Goal: Task Accomplishment & Management: Use online tool/utility

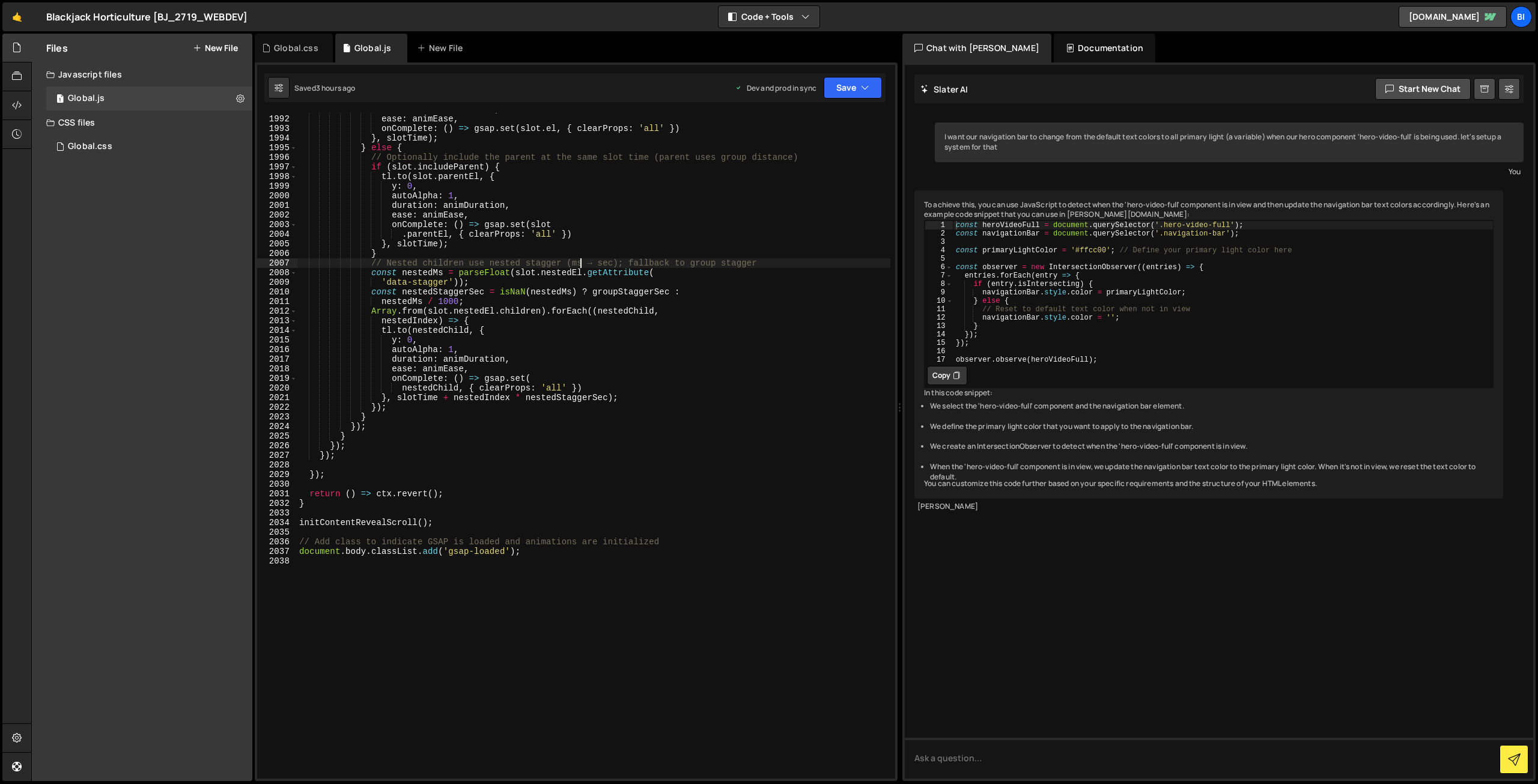
scroll to position [19021, 0]
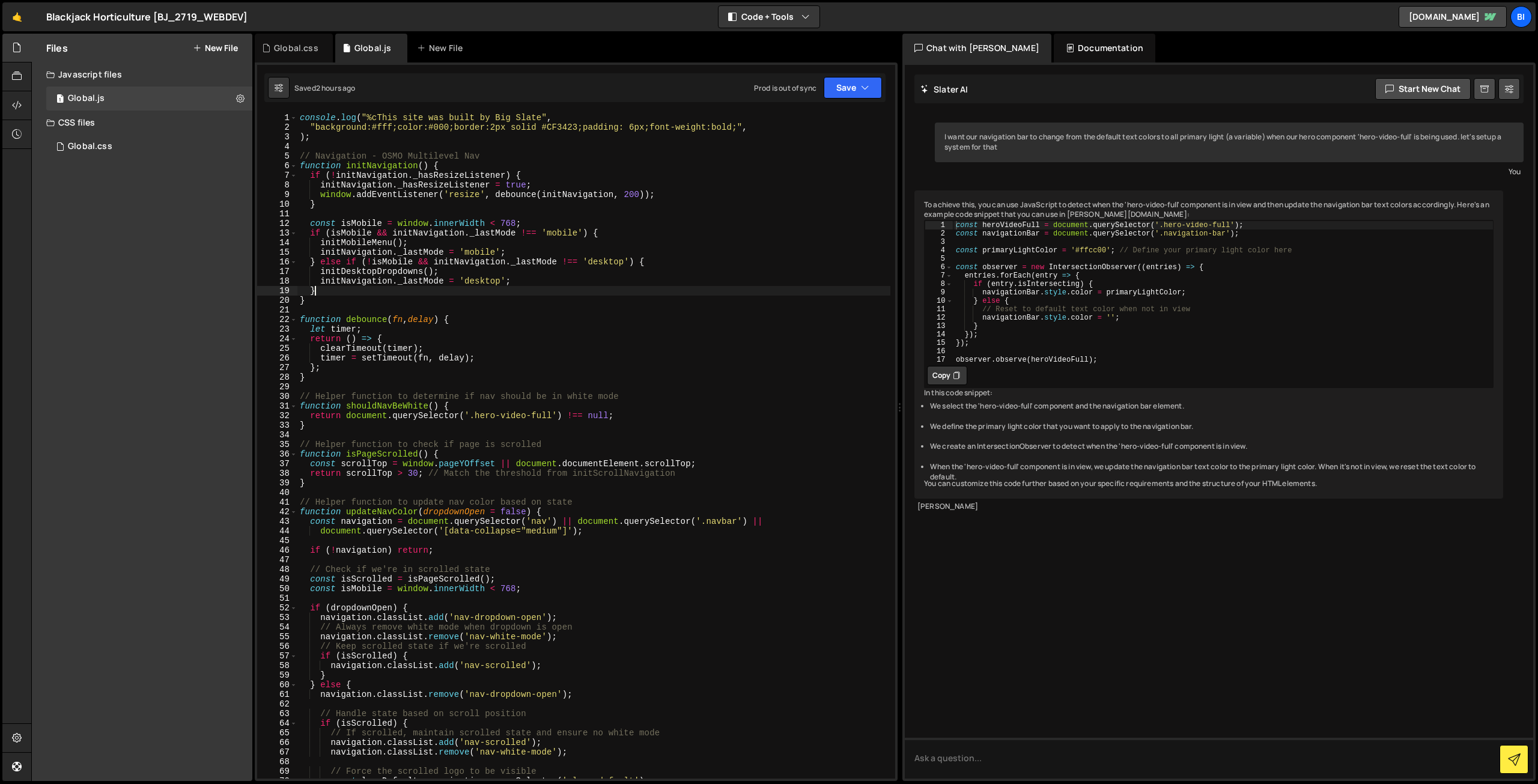
click at [508, 292] on div "console . log ( "%cThis site was built by Big Slate" , "background:#fff;color:#…" at bounding box center [594, 456] width 593 height 685
type textarea "document.body.classList.add('gsap-loaded');"
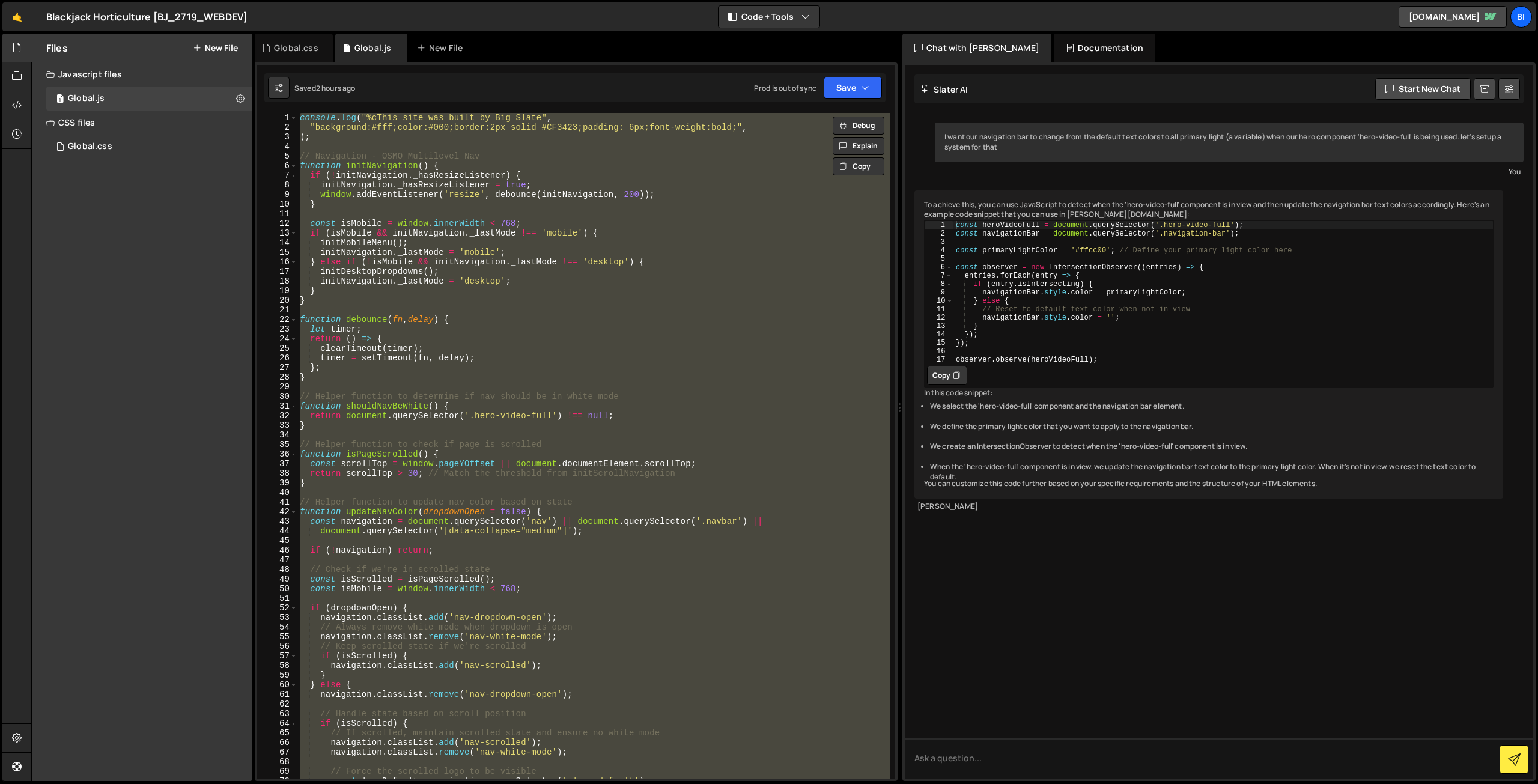
paste textarea
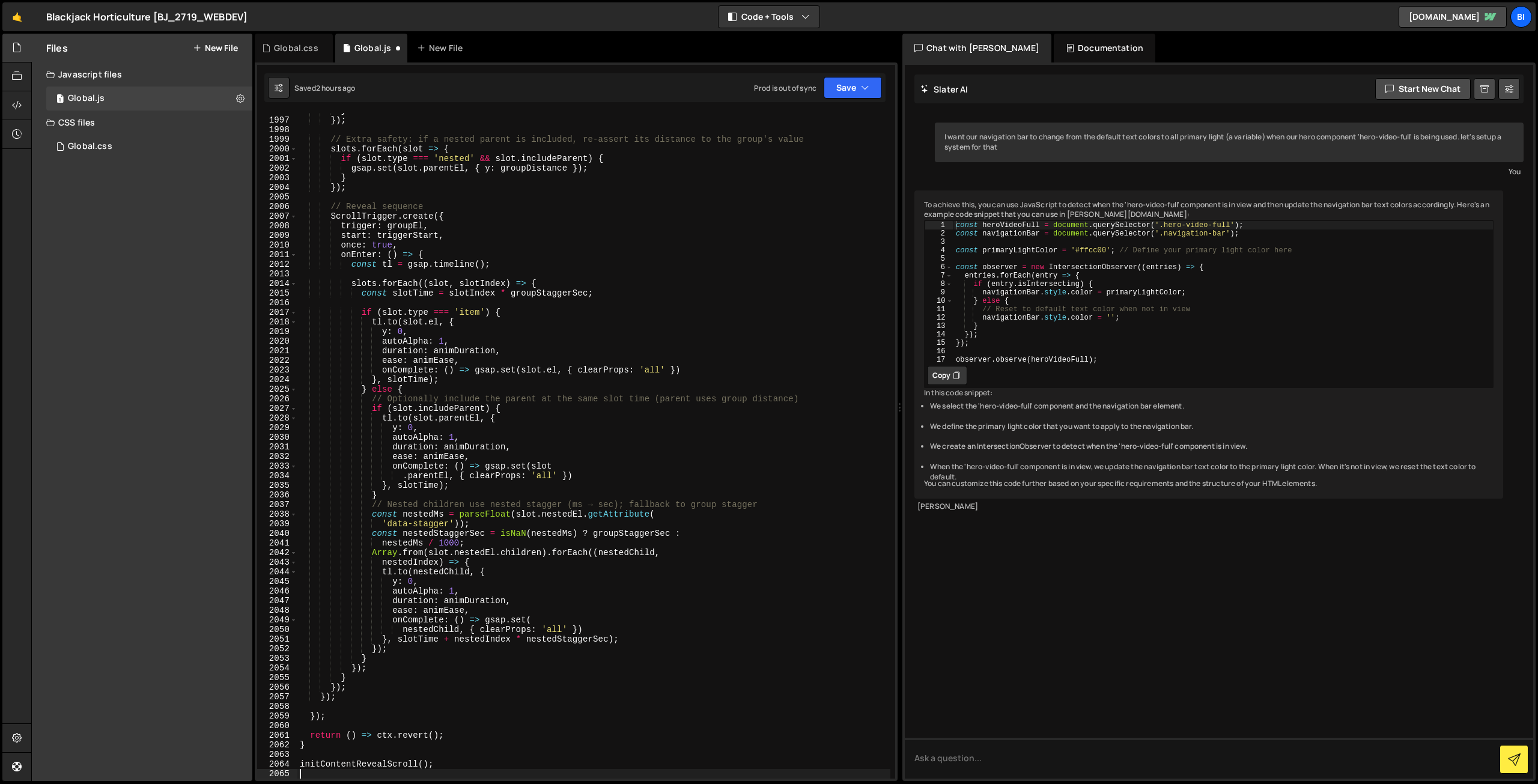
scroll to position [19021, 0]
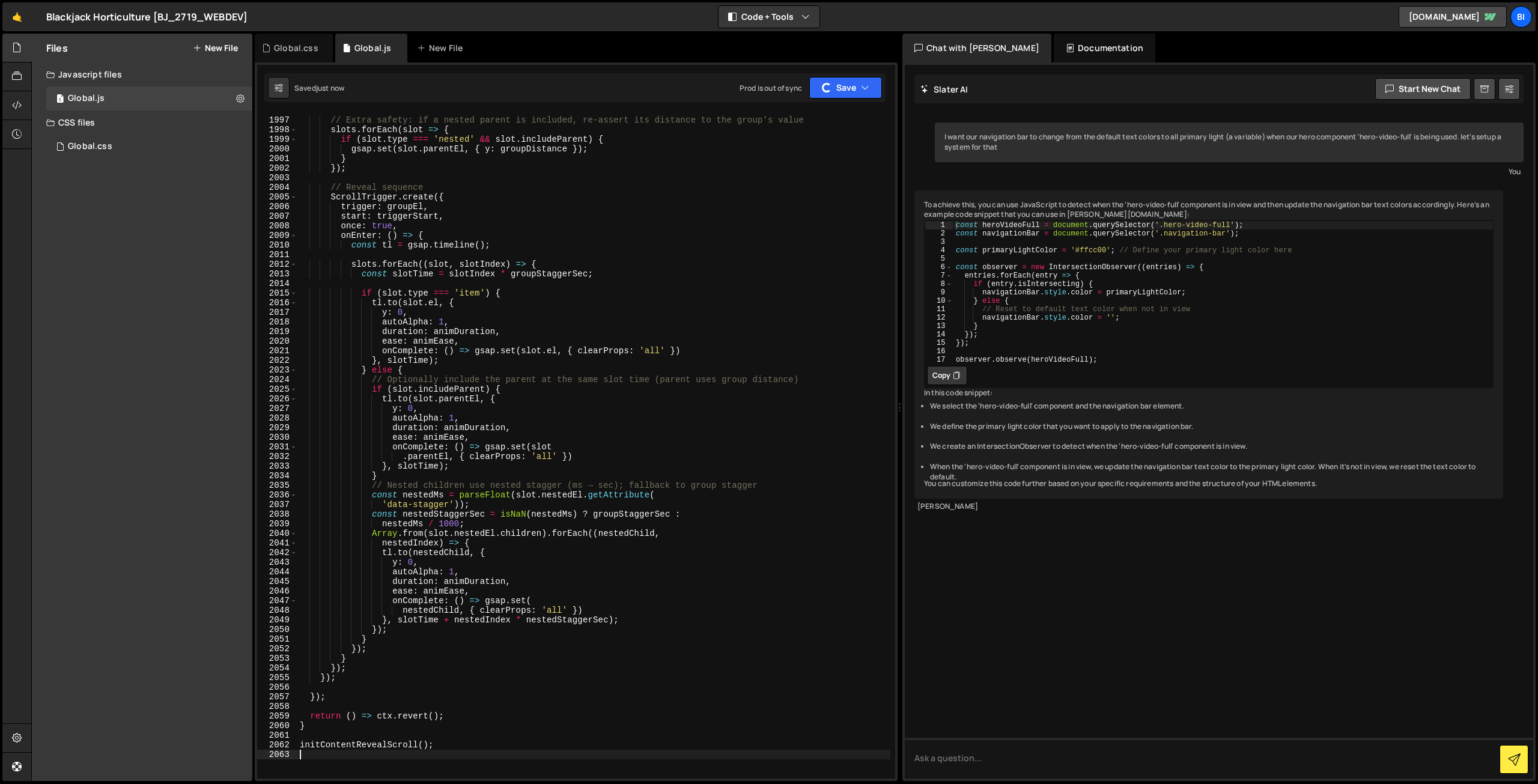
click at [523, 277] on div "// Extra safety: if a nested parent is included, re-assert its distance to the …" at bounding box center [594, 448] width 593 height 685
click at [537, 438] on div "// Extra safety: if a nested parent is included, re-assert its distance to the …" at bounding box center [594, 448] width 593 height 685
type textarea "initContentRevealScroll();"
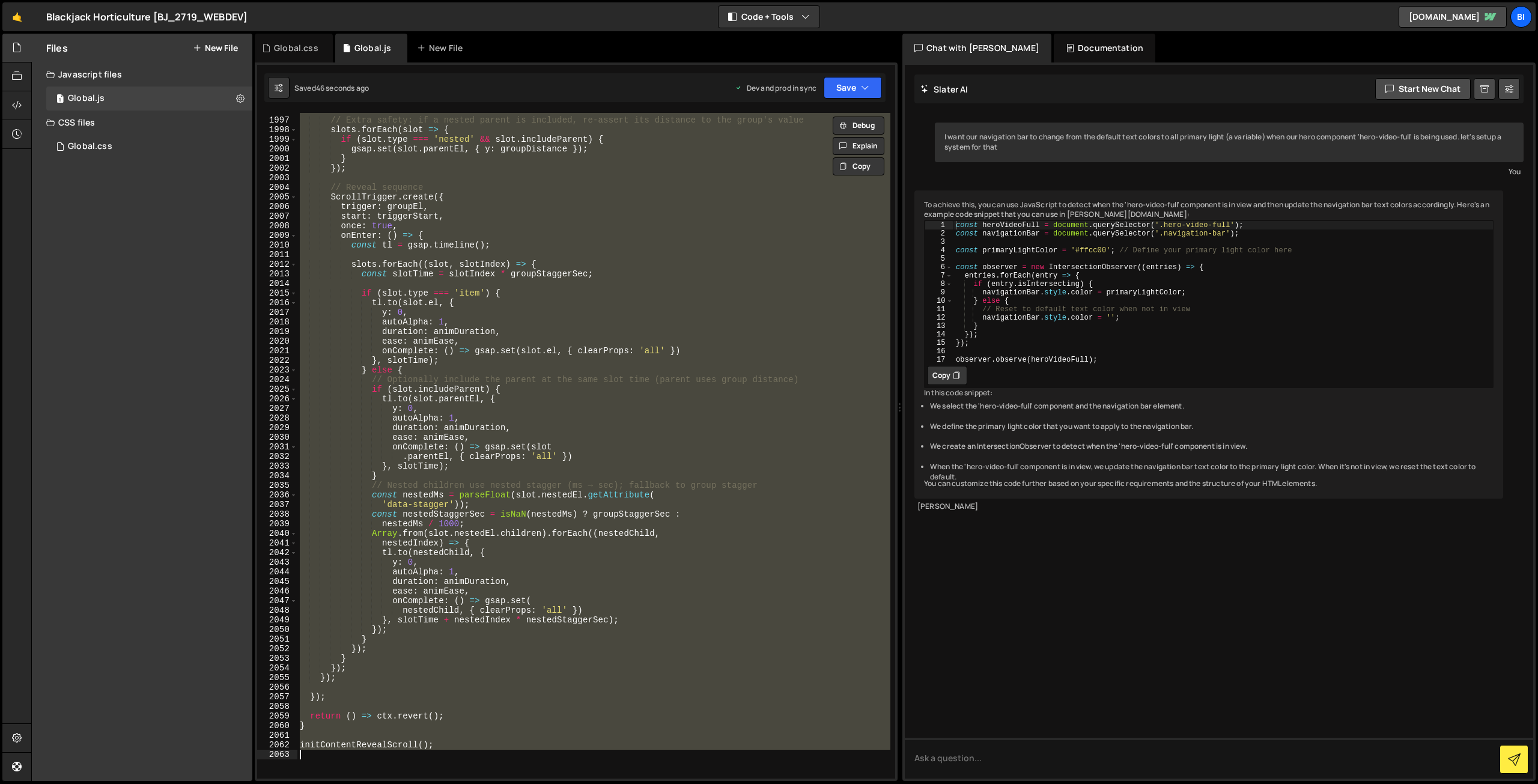
paste textarea
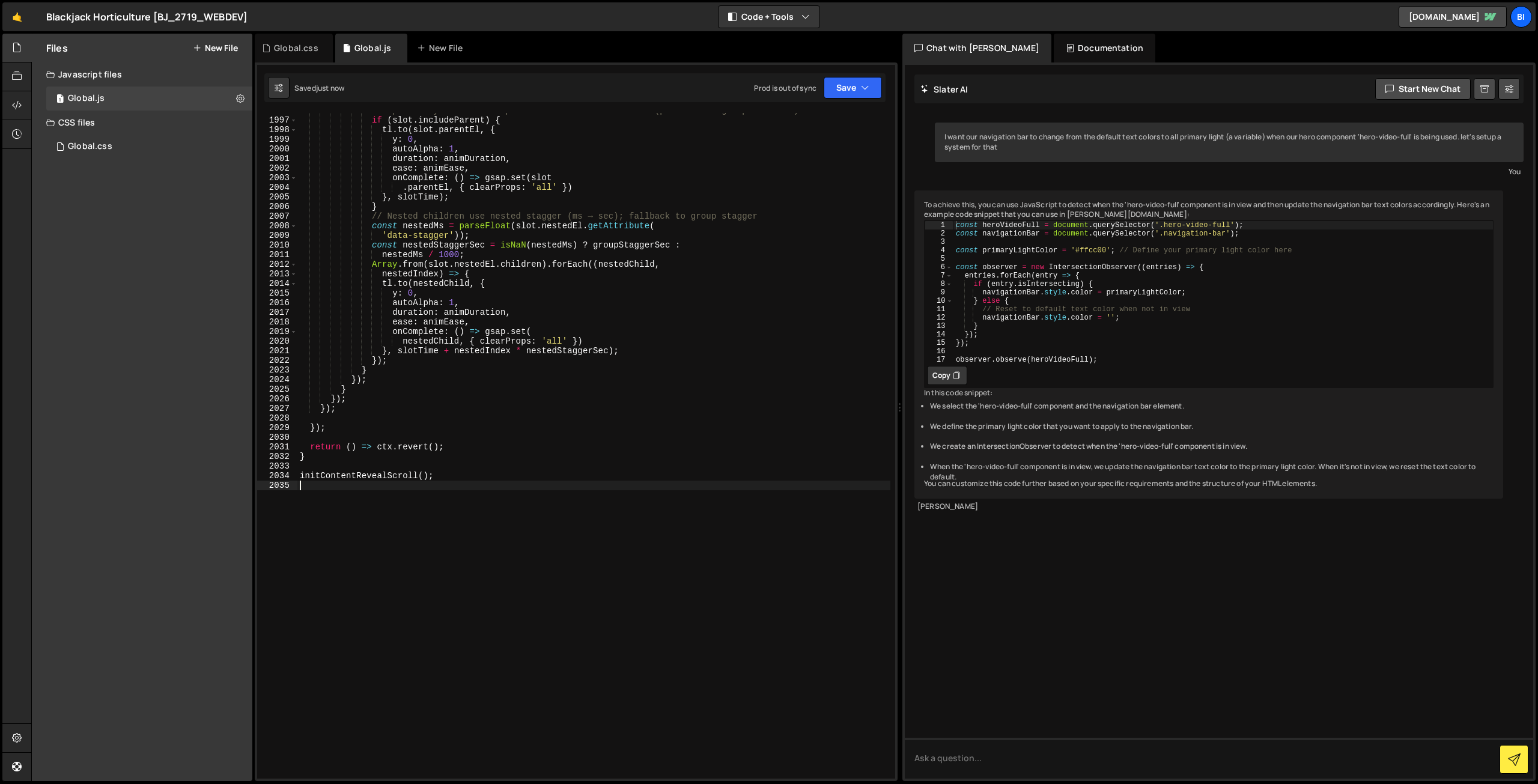
click at [528, 390] on div "// Optionally include the parent at the same slot time (parent uses group dista…" at bounding box center [594, 448] width 593 height 685
click at [534, 341] on div "// Optionally include the parent at the same slot time (parent uses group dista…" at bounding box center [594, 448] width 593 height 685
click at [512, 444] on div "// Optionally include the parent at the same slot time (parent uses group dista…" at bounding box center [594, 448] width 593 height 685
type textarea "initContentRevealScroll();"
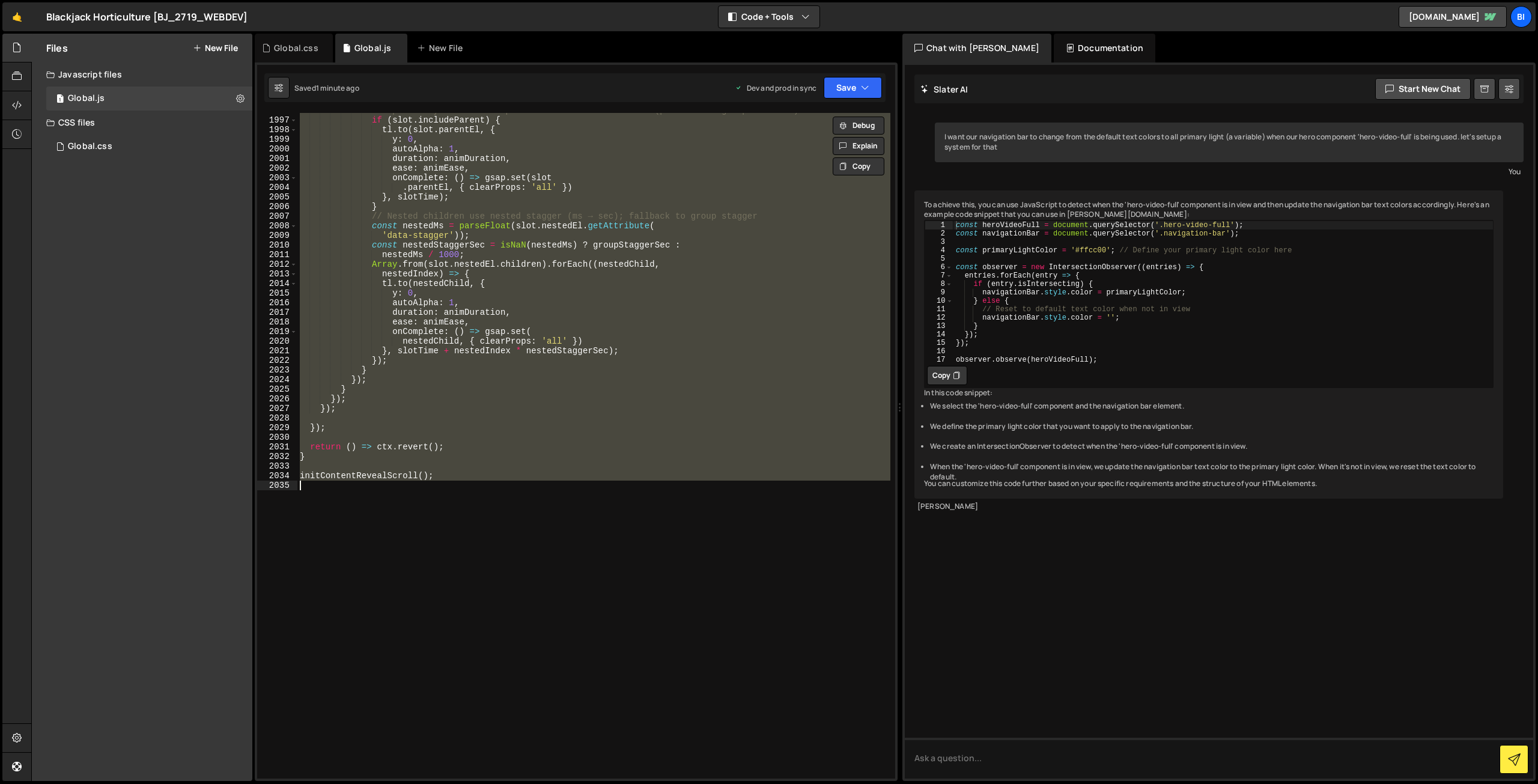
paste textarea
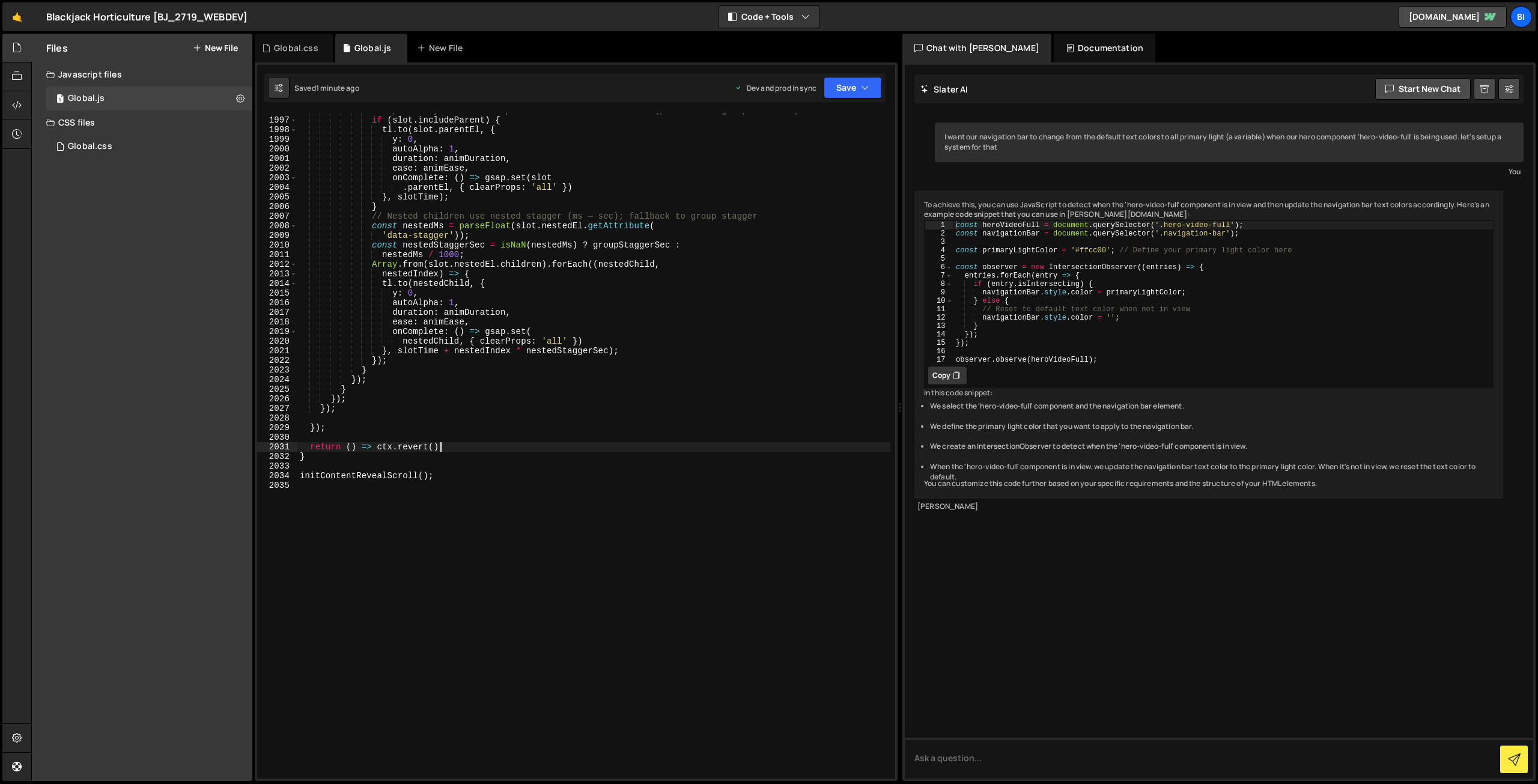
click at [542, 448] on div "// Optionally include the parent at the same slot time (parent uses group dista…" at bounding box center [594, 448] width 593 height 685
type textarea "return () => ctx.revert();"
click at [741, 531] on div "// Optionally include the parent at the same slot time (parent uses group dista…" at bounding box center [594, 448] width 593 height 685
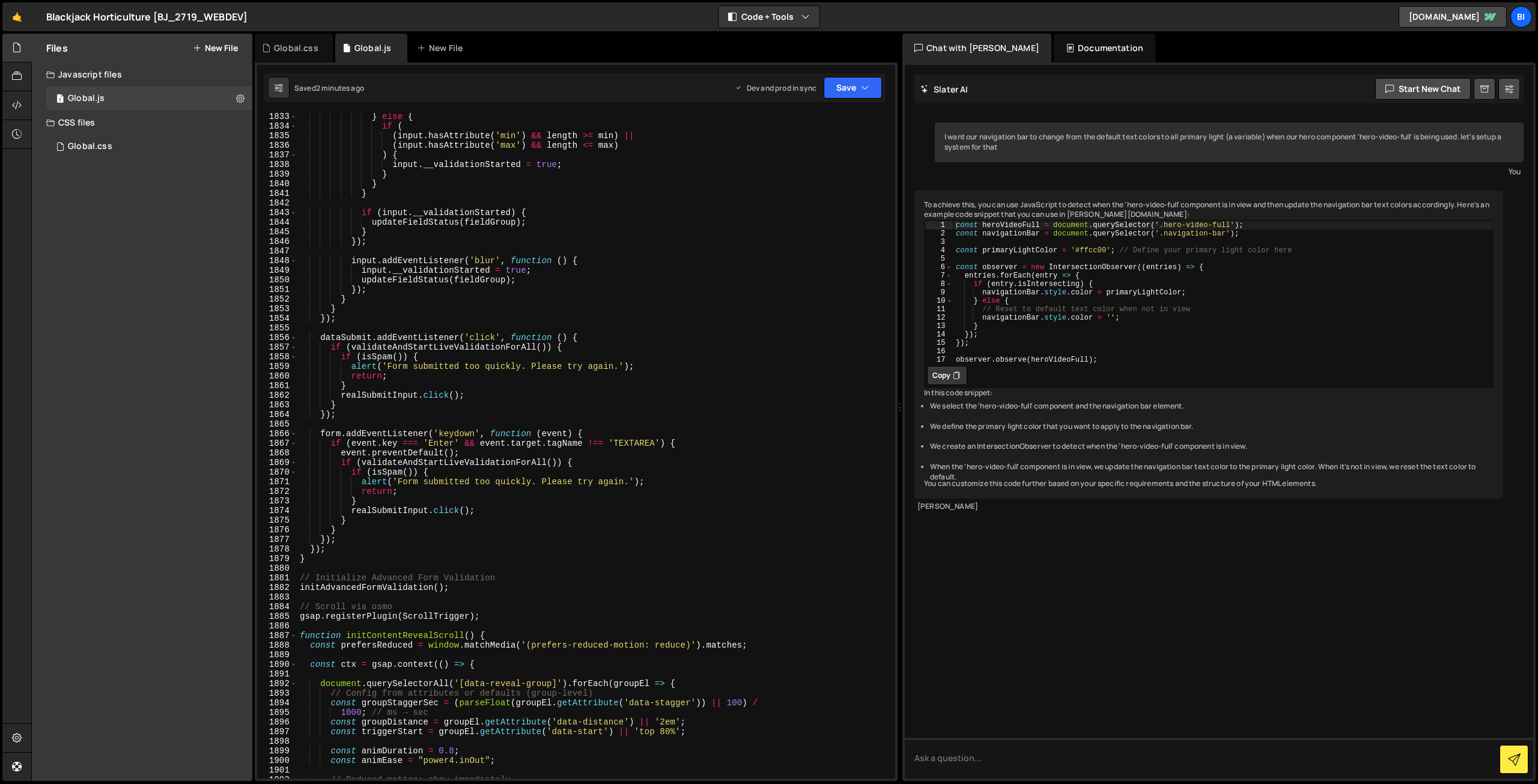
scroll to position [17621, 0]
click at [577, 420] on div "} else { if ( ( input . hasAttribute ( 'min' ) && length >= min ) || ( input . …" at bounding box center [594, 454] width 593 height 685
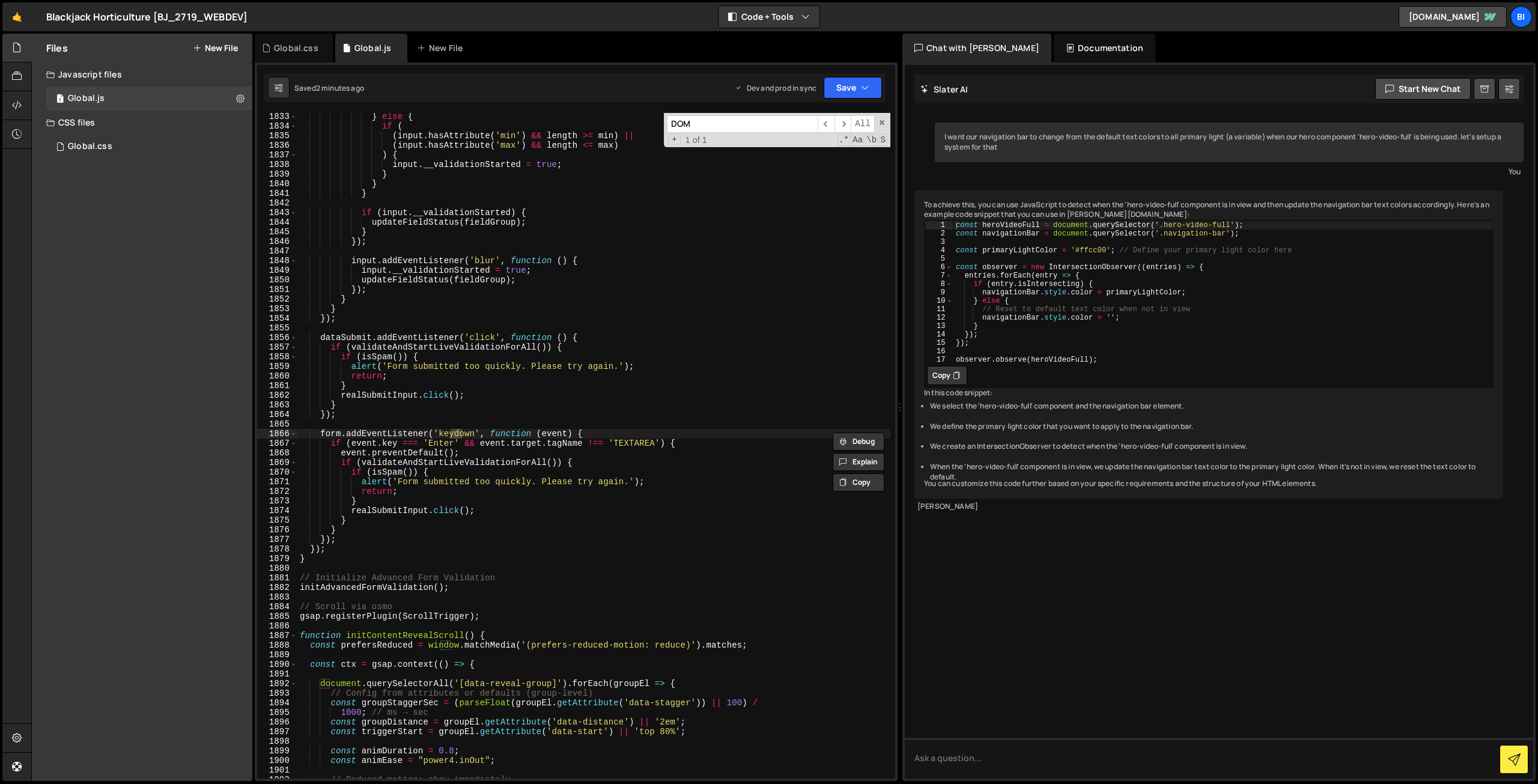
scroll to position [7848, 0]
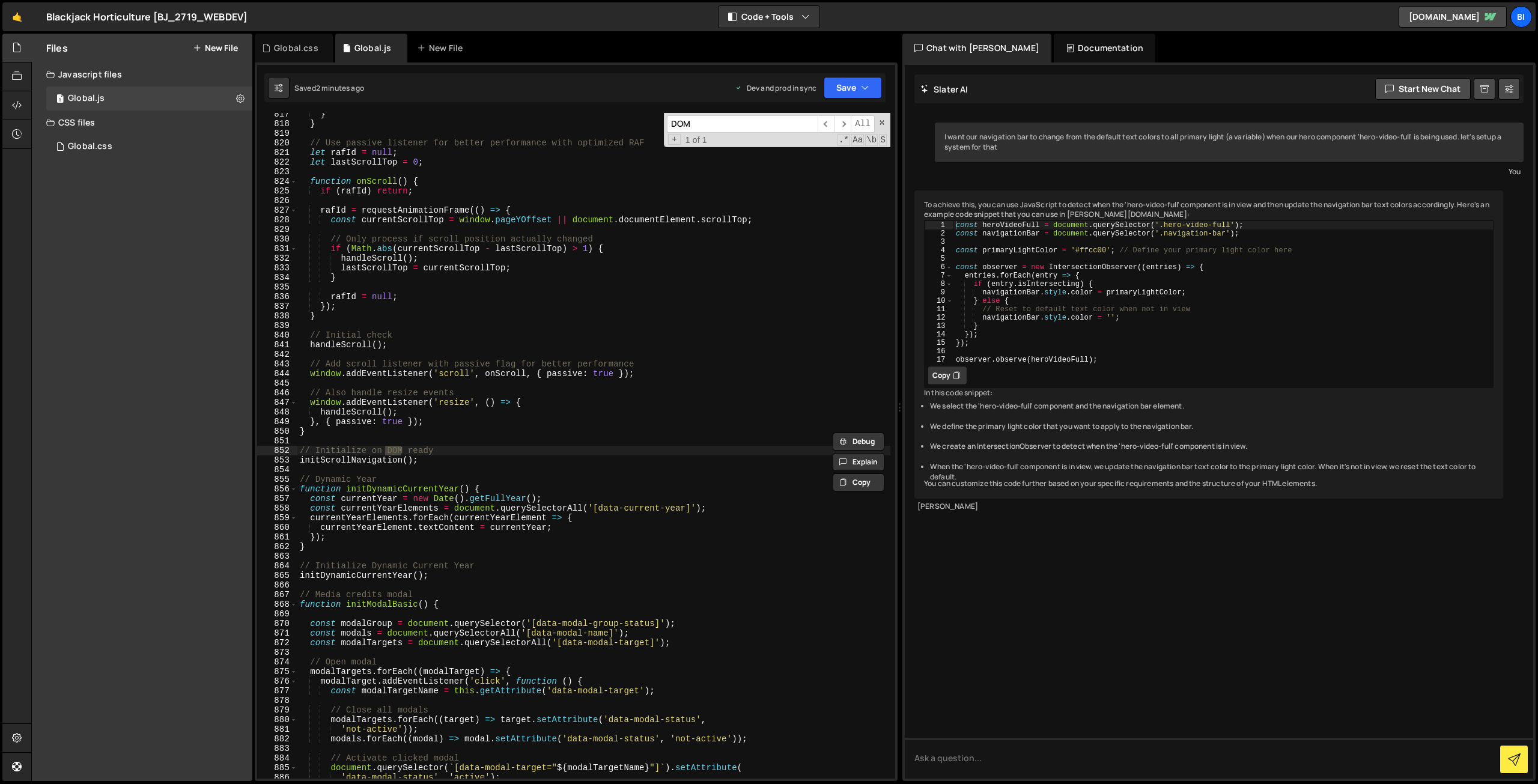
type input "DOM"
type textarea "// Initialize on DOM ready"
click at [450, 452] on div "} } // Use passive listener for better performance with optimized RAF let rafId…" at bounding box center [594, 451] width 593 height 685
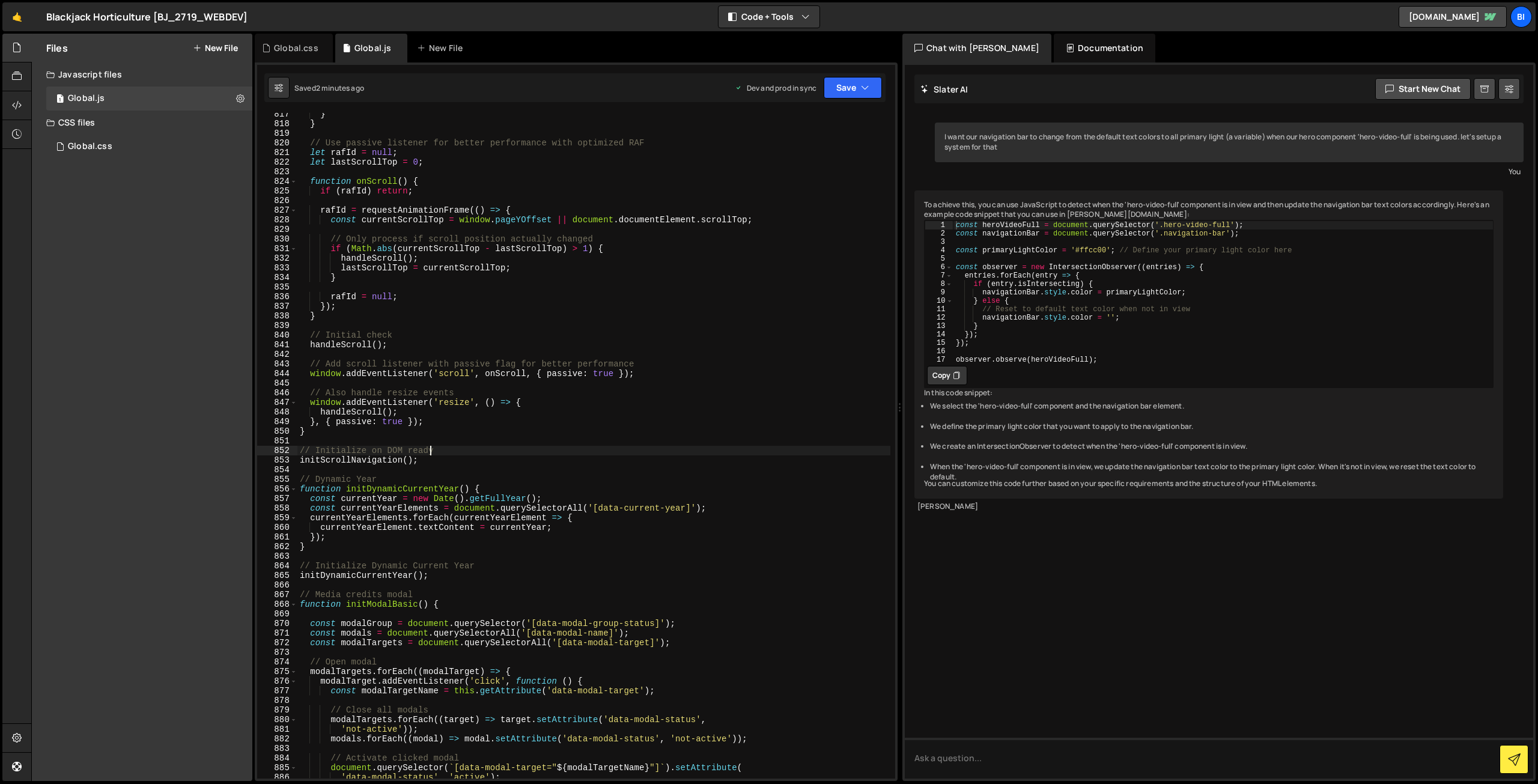
click at [472, 442] on div "} } // Use passive listener for better performance with optimized RAF let rafId…" at bounding box center [594, 451] width 593 height 685
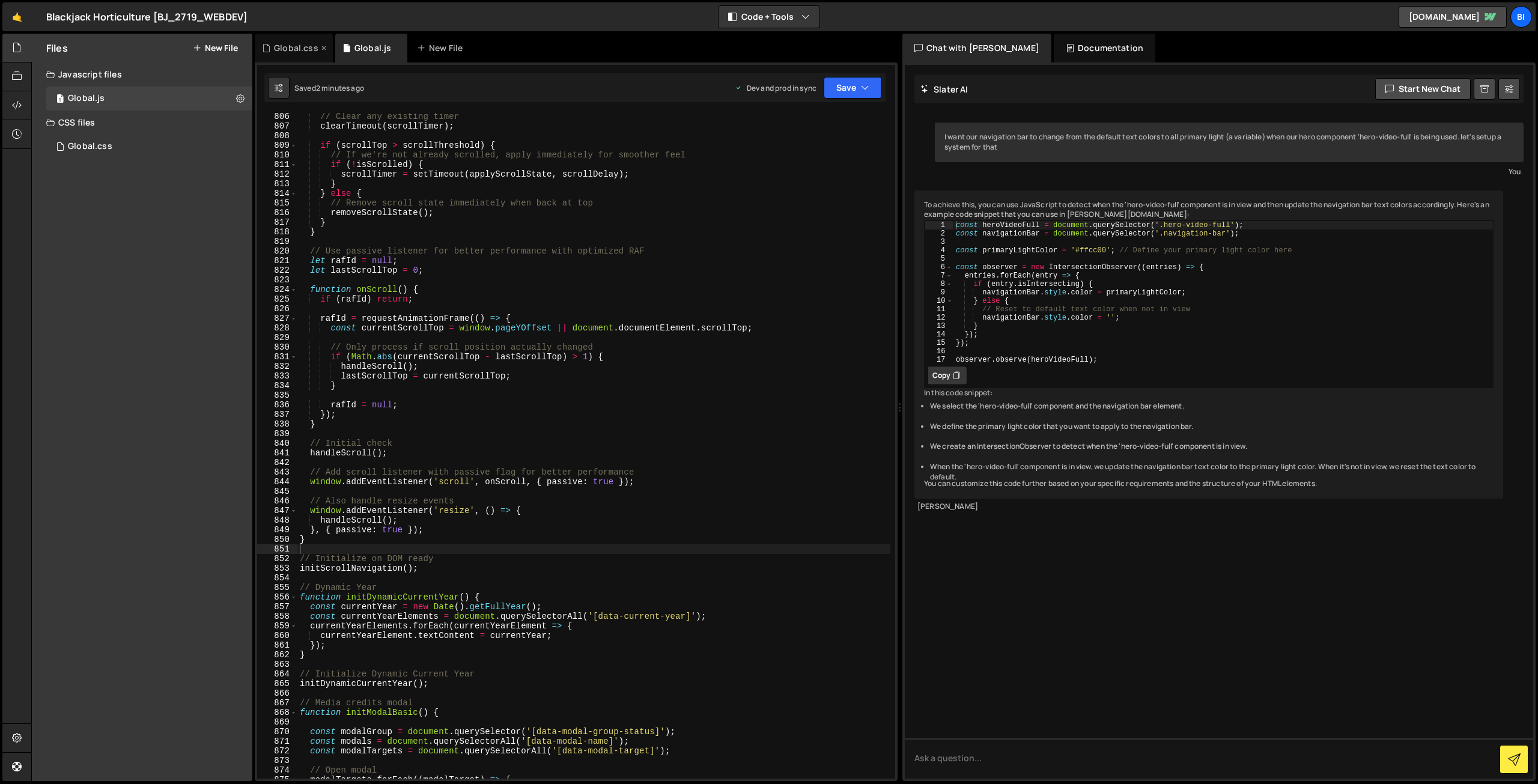
click at [290, 56] on div "Global.css" at bounding box center [294, 48] width 78 height 29
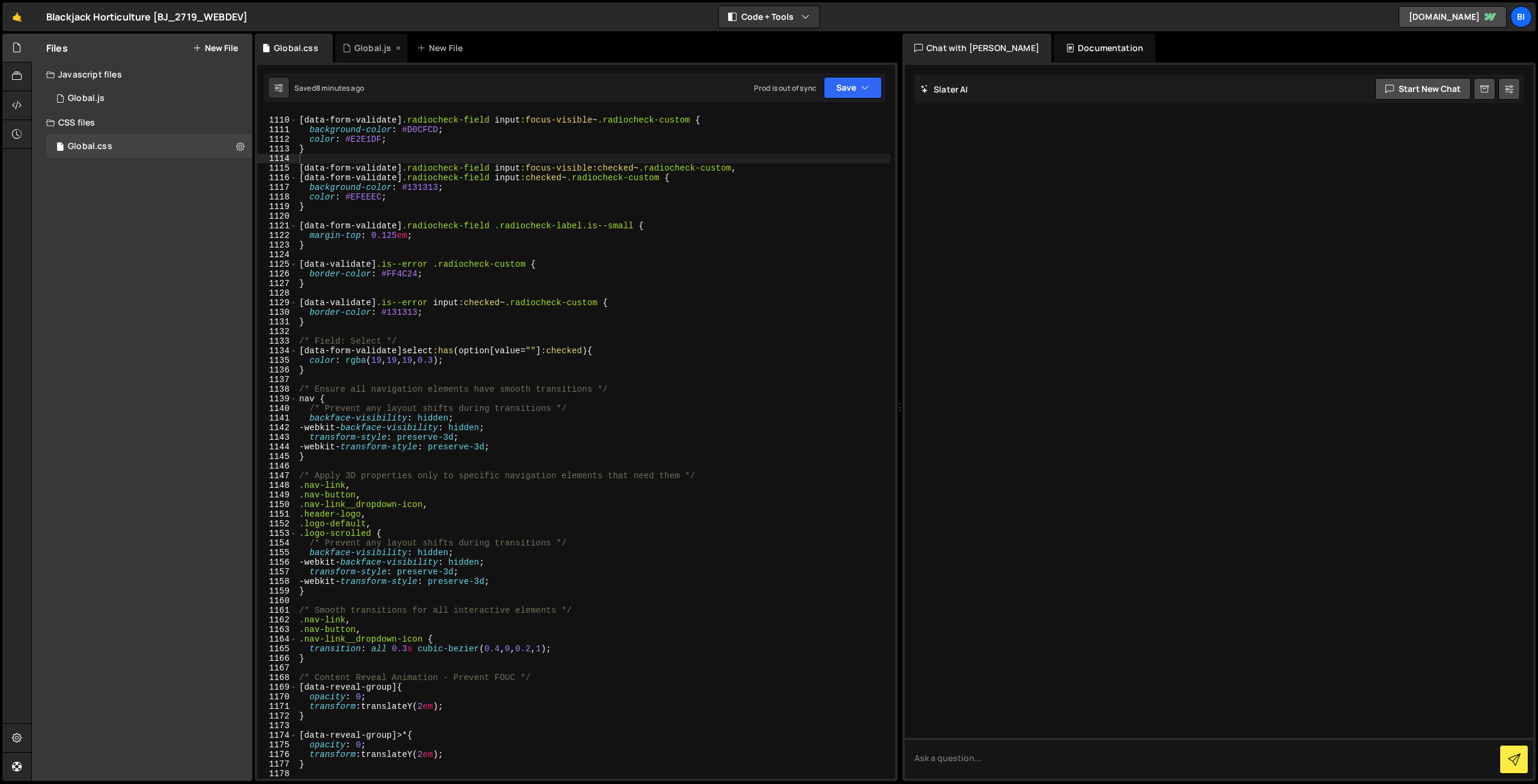
click at [360, 51] on div "Global.js" at bounding box center [373, 48] width 36 height 12
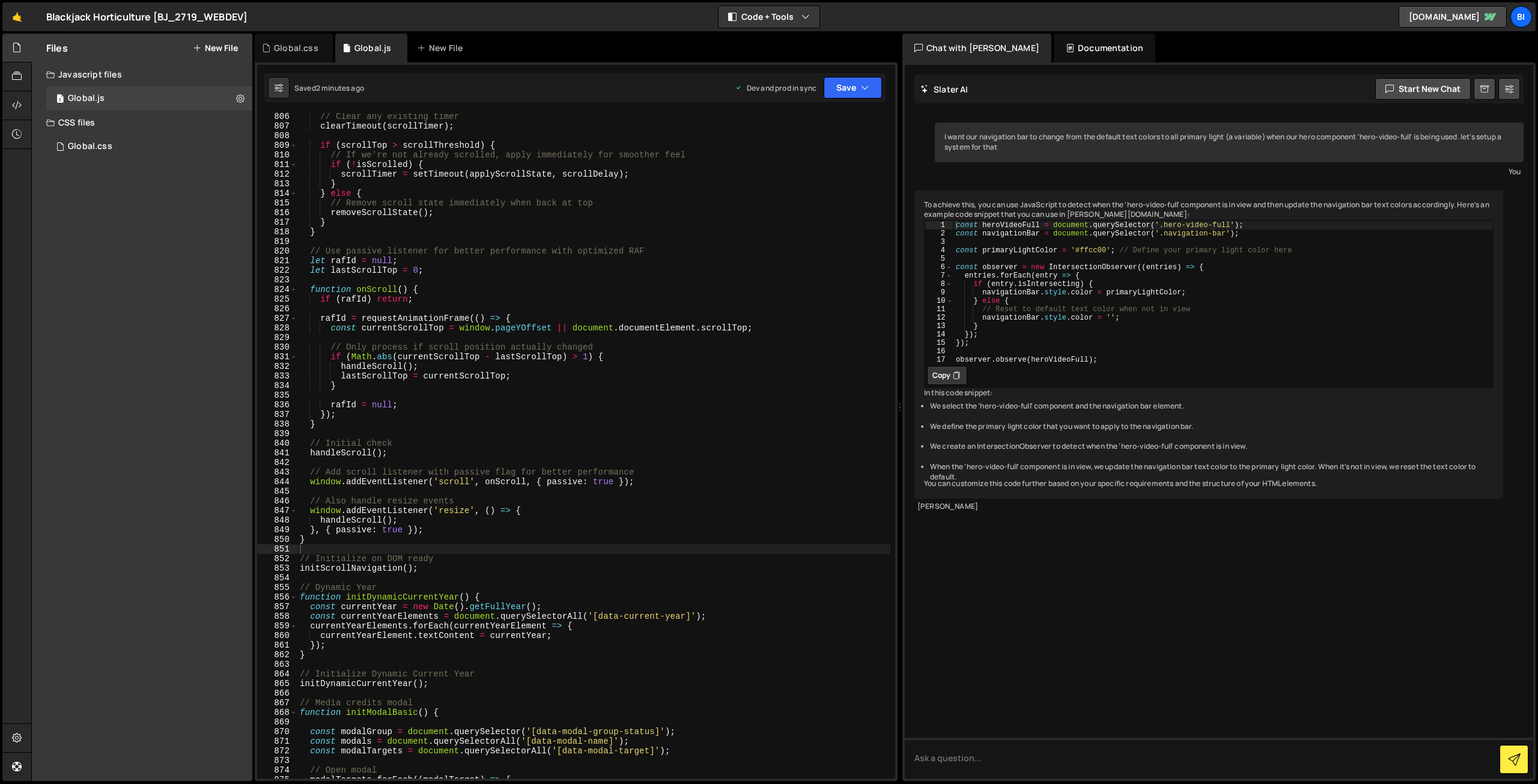
click at [415, 169] on div "// Clear any existing timer clearTimeout ( scrollTimer ) ; if ( scrollTop > scr…" at bounding box center [594, 454] width 593 height 685
click at [551, 347] on div "// Clear any existing timer clearTimeout ( scrollTimer ) ; if ( scrollTop > scr…" at bounding box center [594, 454] width 593 height 685
type textarea "initContentRevealScroll();"
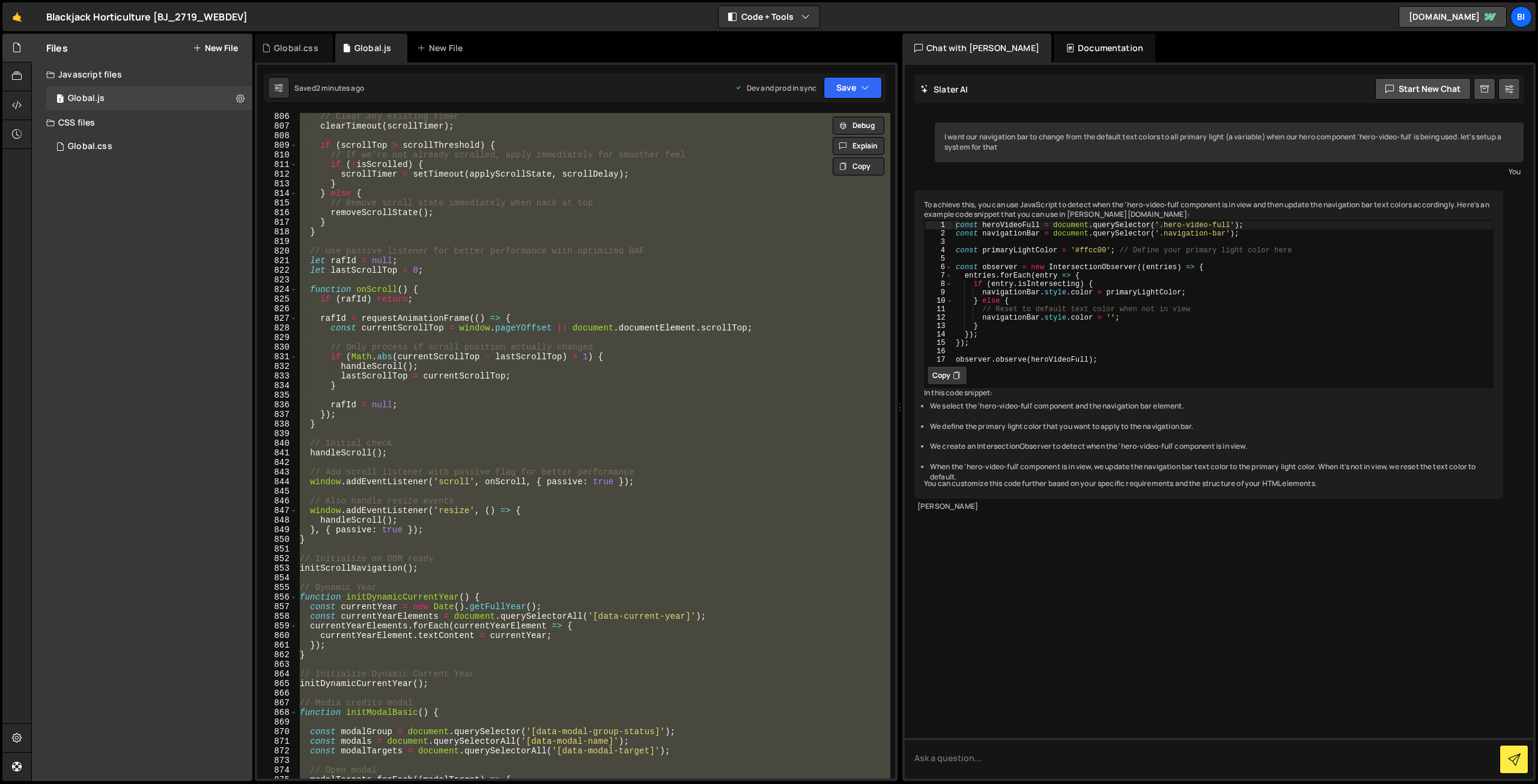
paste textarea
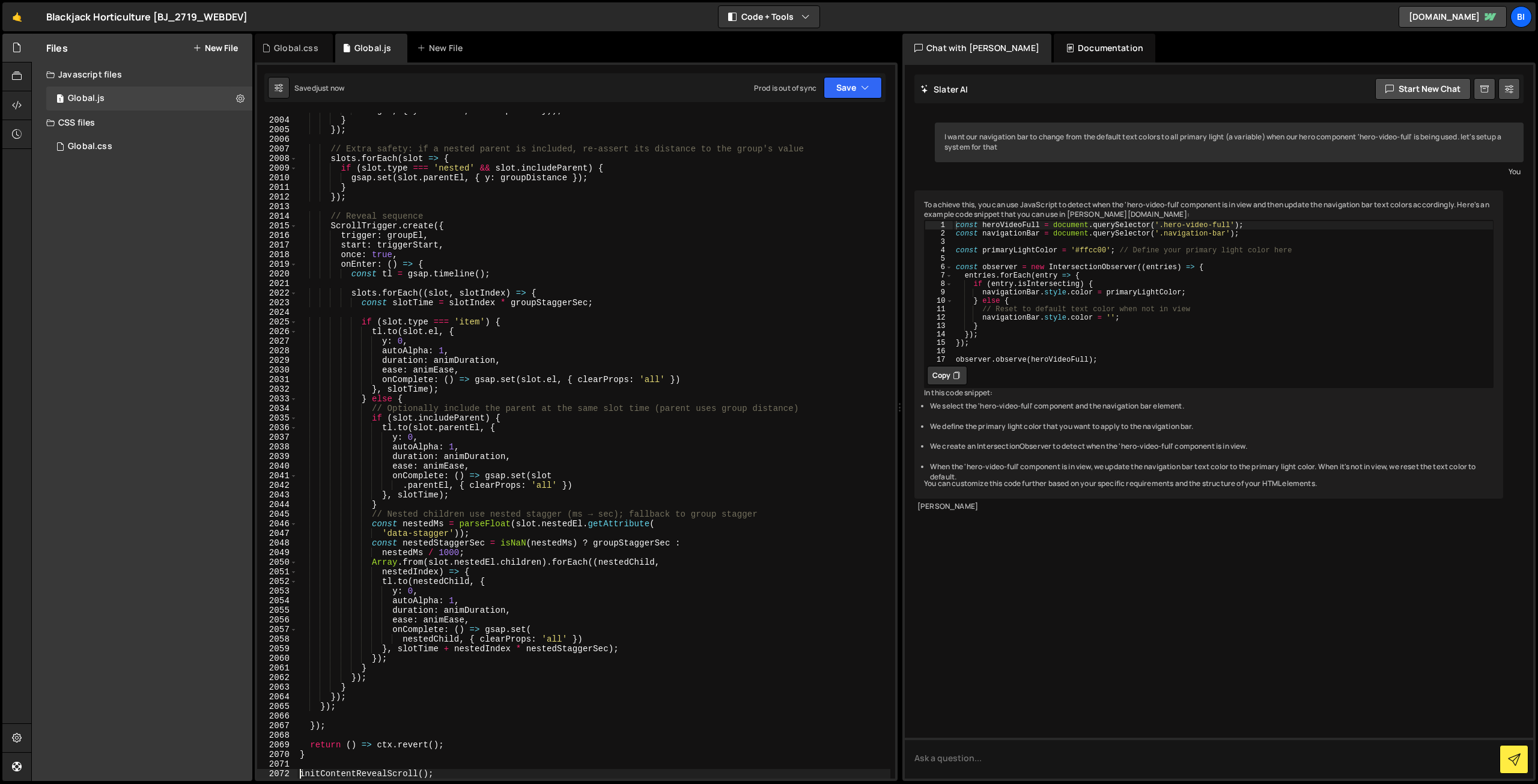
click at [576, 322] on div "target , { y : nestedD , autoAlpha : 0 })) ; } }) ; // Extra safety: if a neste…" at bounding box center [594, 448] width 593 height 685
click at [558, 260] on div "target , { y : nestedD , autoAlpha : 0 })) ; } }) ; // Extra safety: if a neste…" at bounding box center [594, 448] width 593 height 685
click at [469, 246] on div "target , { y : nestedD , autoAlpha : 0 })) ; } }) ; // Extra safety: if a neste…" at bounding box center [594, 448] width 593 height 685
type textarea "initContentRevealScroll();"
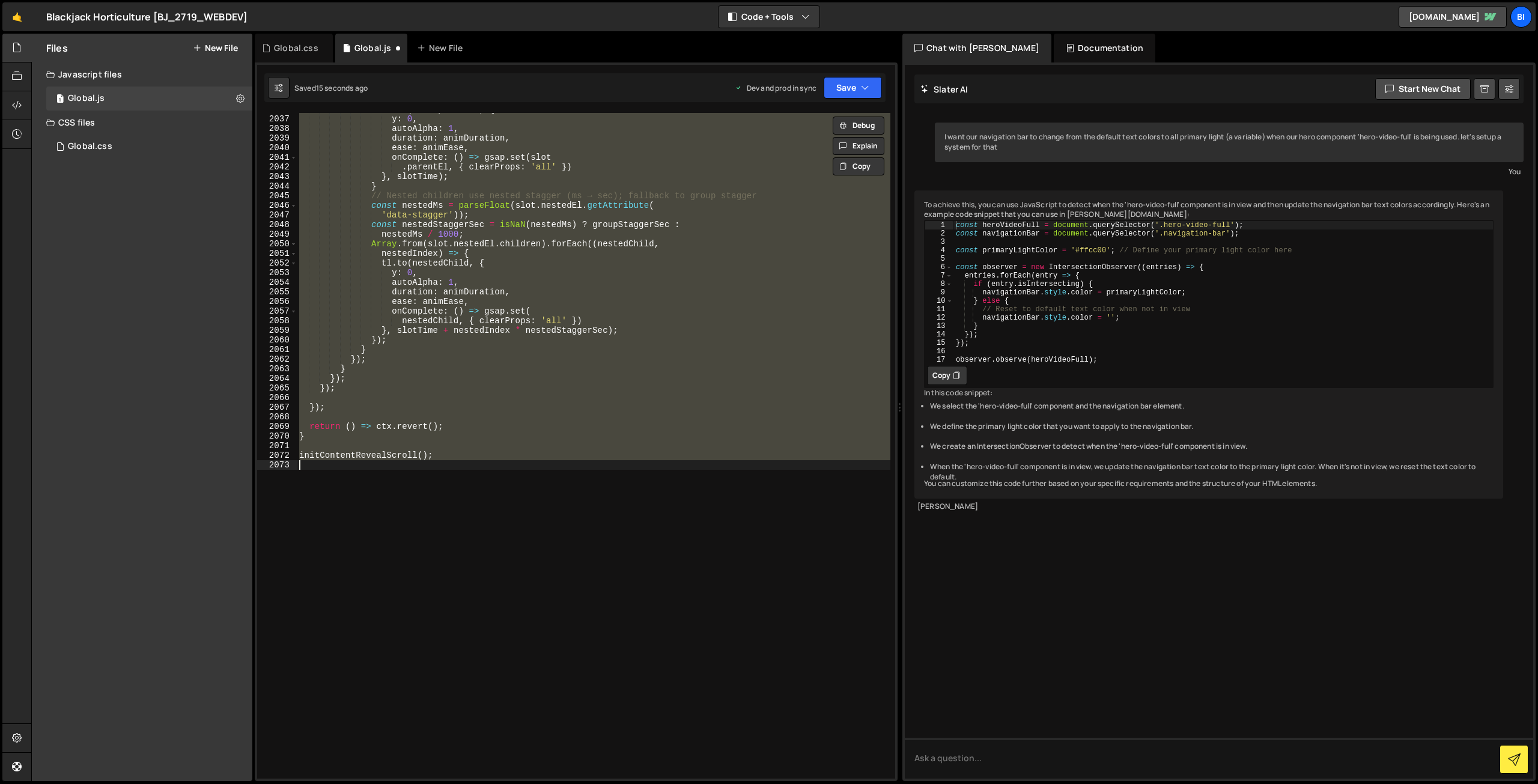
click at [412, 240] on div "tl . to ( slot . parentEl , { y : 0 , autoAlpha : 1 , duration : animDuration ,…" at bounding box center [593, 446] width 594 height 666
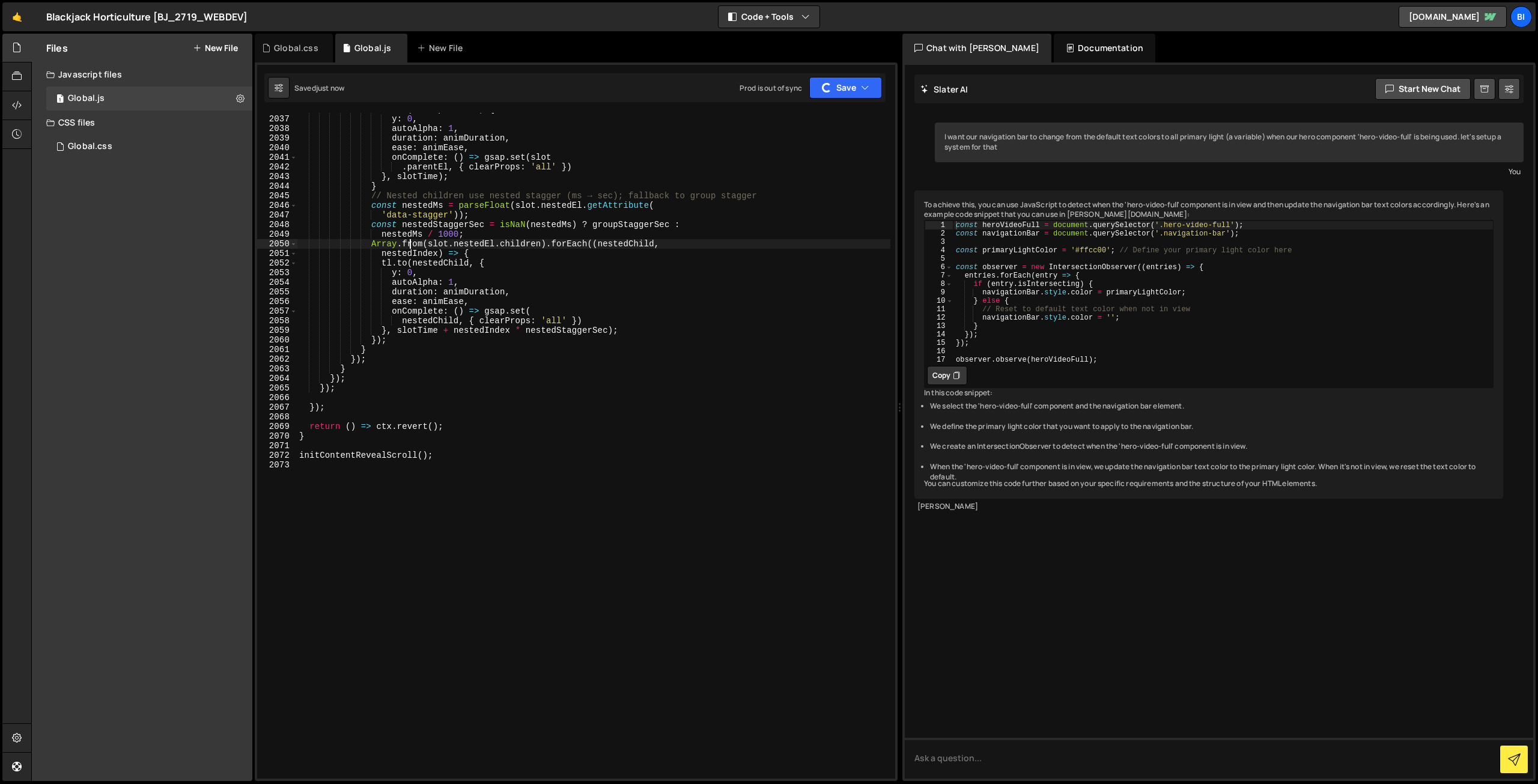
click at [497, 230] on div "tl . to ( slot . parentEl , { y : 0 , autoAlpha : 1 , duration : animDuration ,…" at bounding box center [593, 447] width 594 height 685
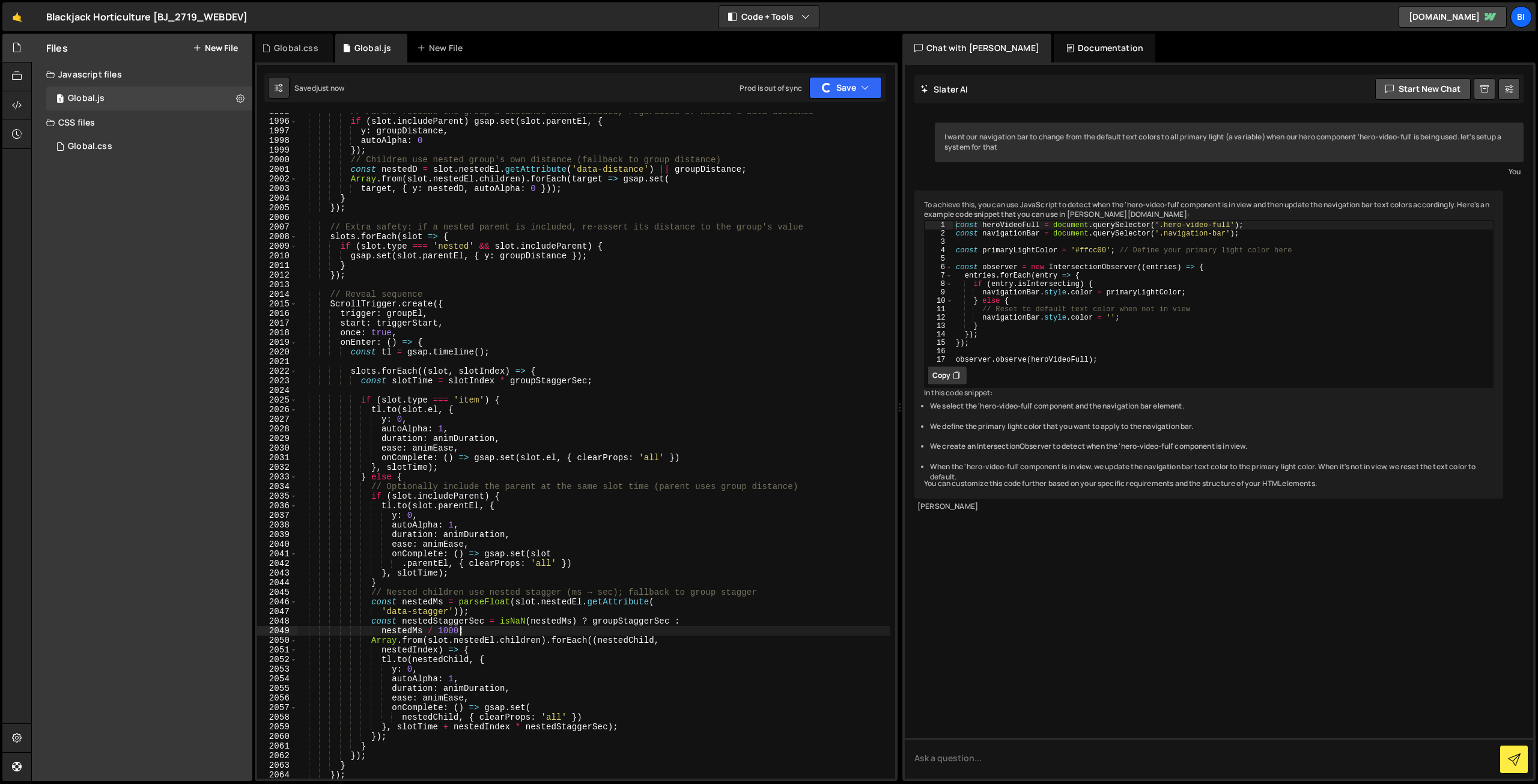
scroll to position [18765, 0]
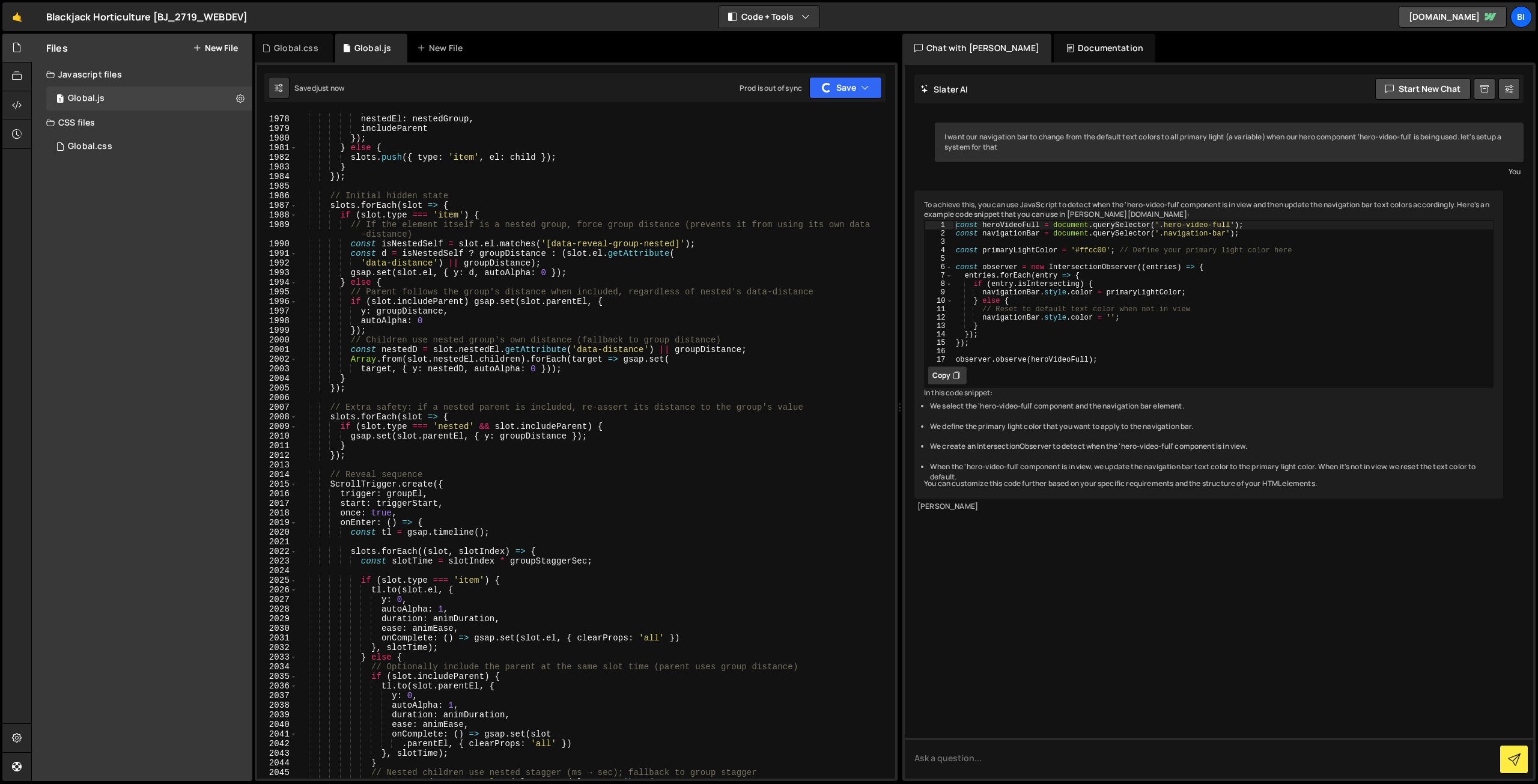
drag, startPoint x: 552, startPoint y: 409, endPoint x: 560, endPoint y: 400, distance: 12.0
click at [552, 409] on div "parentEl : child , nestedEl : nestedGroup , includeParent }) ; } else { slots .…" at bounding box center [593, 447] width 594 height 685
type textarea "// Extra safety: if a nested parent is included, re-assert its distance to the …"
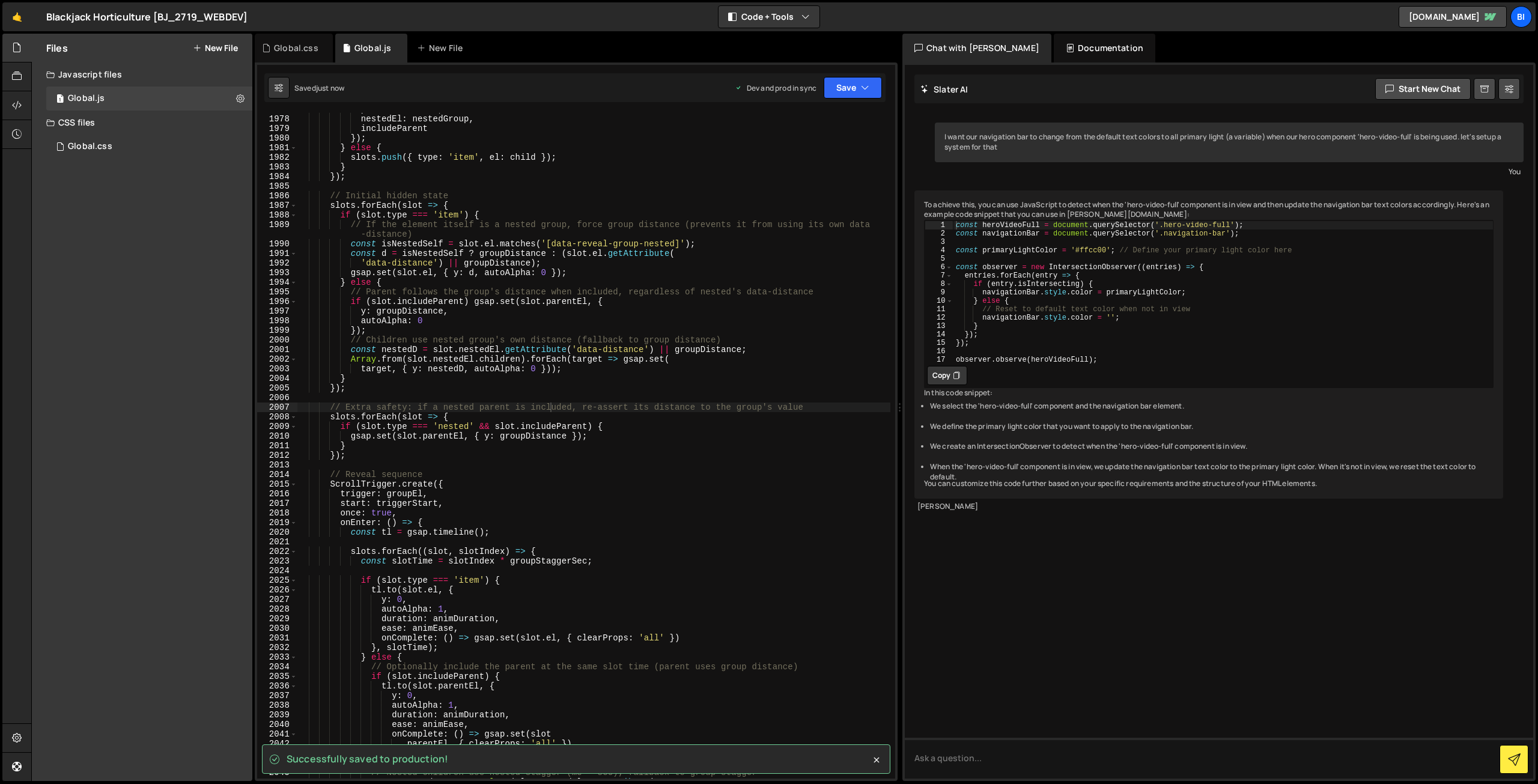
click at [1286, 481] on ul "We select the 'hero-video-full' component and the navigation bar element. We de…" at bounding box center [1209, 441] width 570 height 80
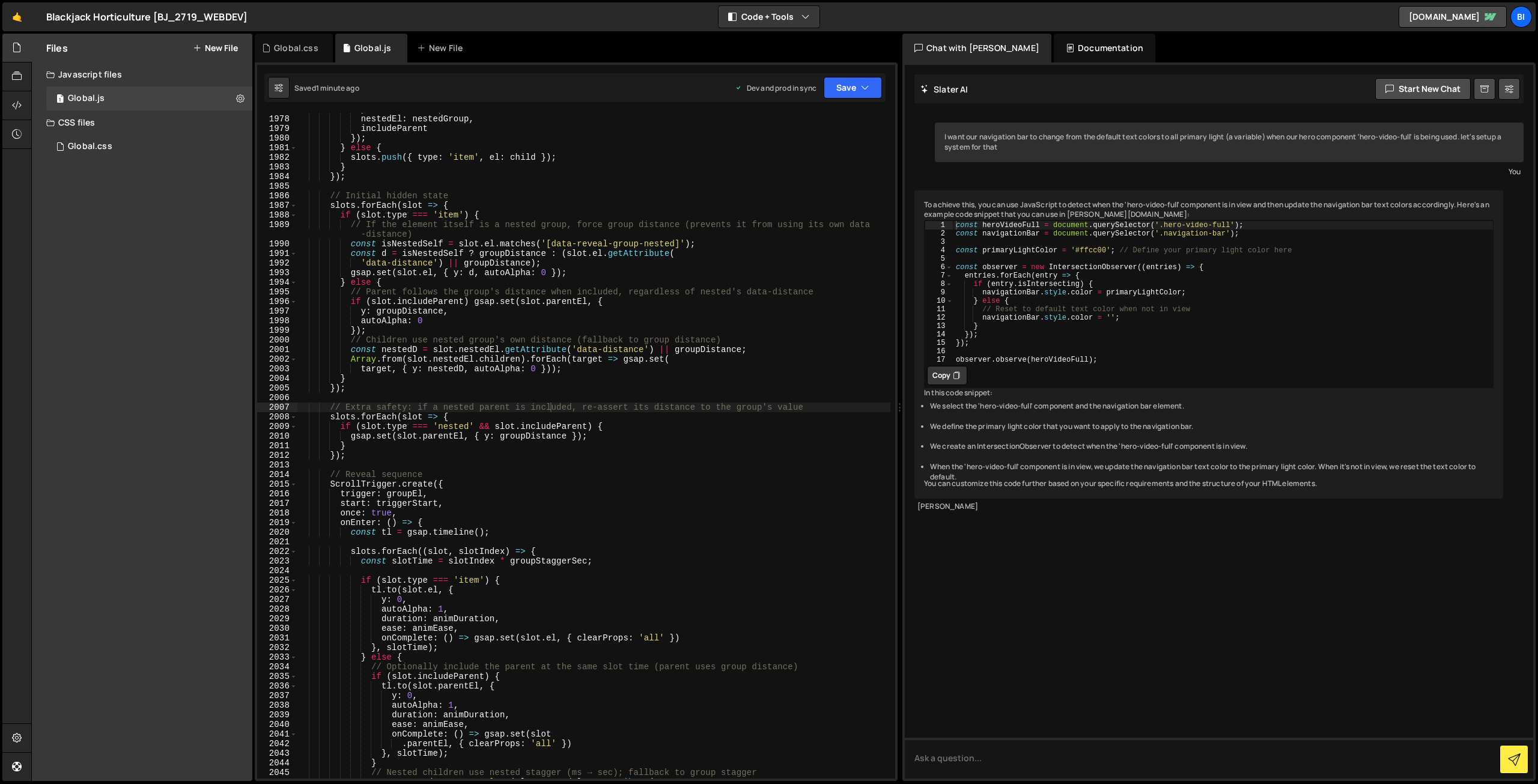
drag, startPoint x: 541, startPoint y: 184, endPoint x: 482, endPoint y: 176, distance: 59.5
click at [541, 184] on div "parentEl : child , nestedEl : nestedGroup , includeParent }) ; } else { slots .…" at bounding box center [593, 447] width 594 height 685
click at [246, 97] on button at bounding box center [240, 98] width 22 height 22
click at [196, 211] on div "Files New File Javascript files 1 Global.js 0 CSS files Global.css 0 Copy share…" at bounding box center [142, 407] width 220 height 748
click at [22, 135] on icon at bounding box center [16, 133] width 10 height 13
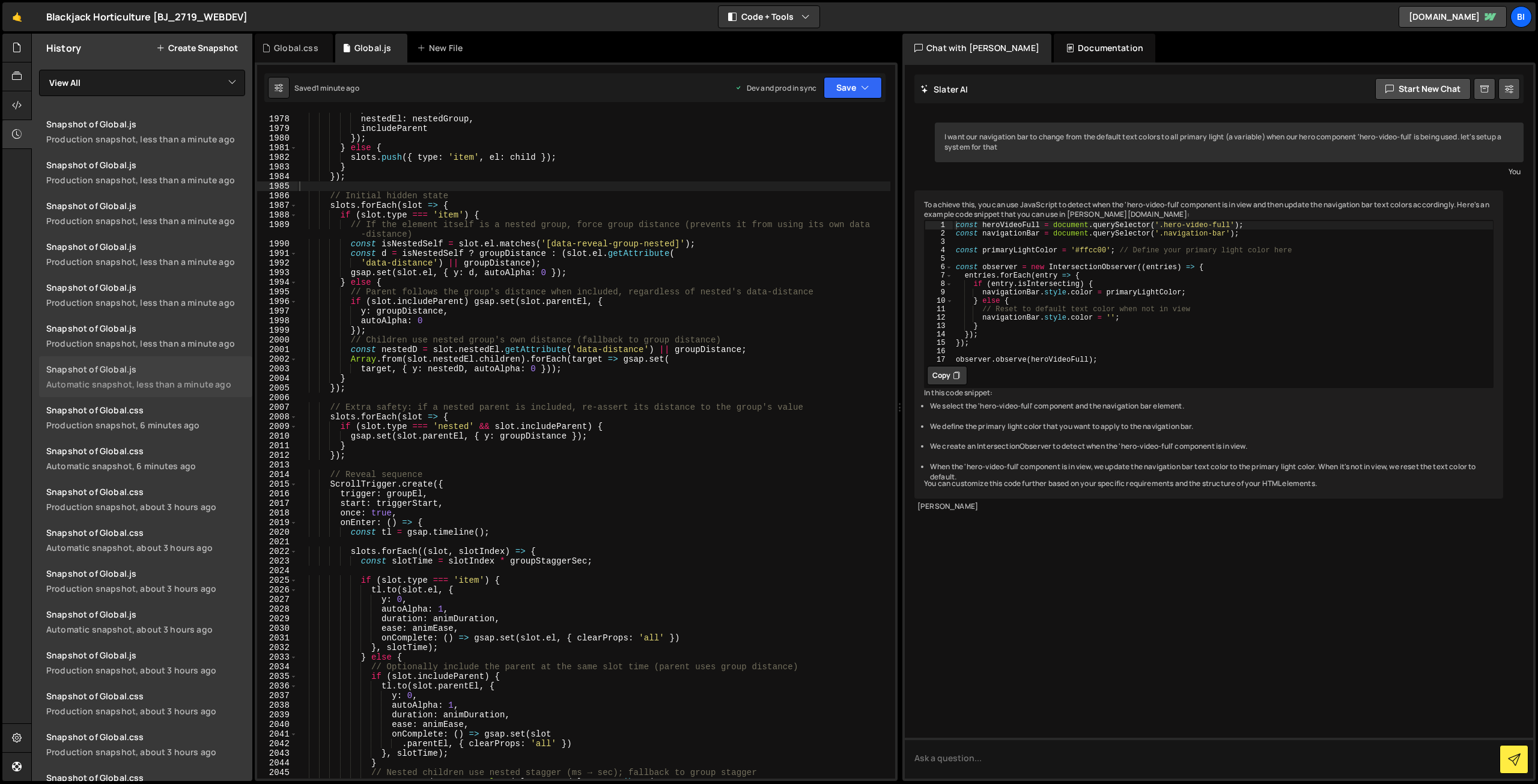
click at [169, 373] on div "Snapshot of Global.js" at bounding box center [146, 368] width 199 height 11
click at [157, 569] on div "Snapshot of Global.js" at bounding box center [146, 573] width 199 height 11
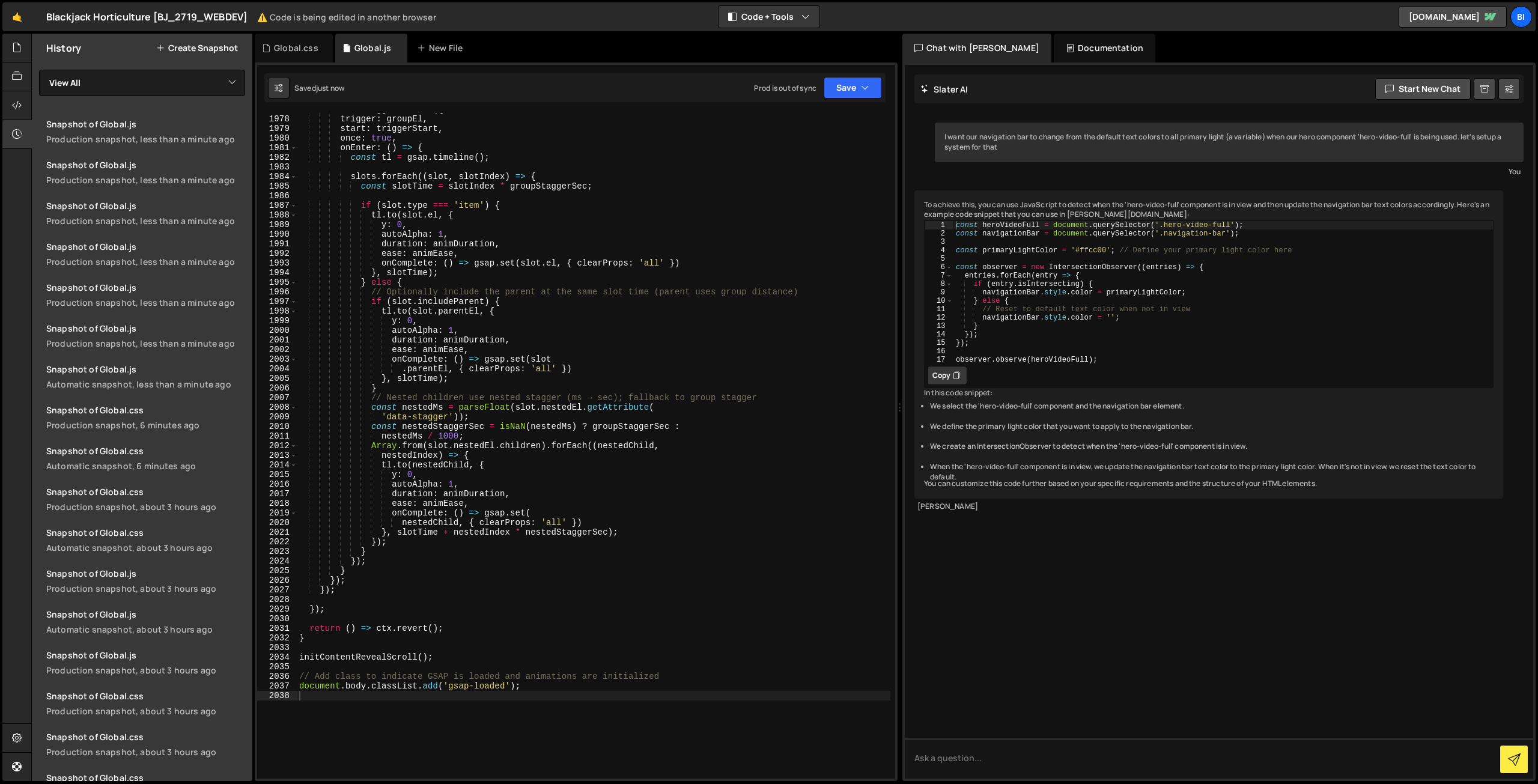
scroll to position [19021, 0]
click at [495, 251] on div "ScrollTrigger . create ({ trigger : groupEl , start : triggerStart , once : tru…" at bounding box center [593, 447] width 594 height 685
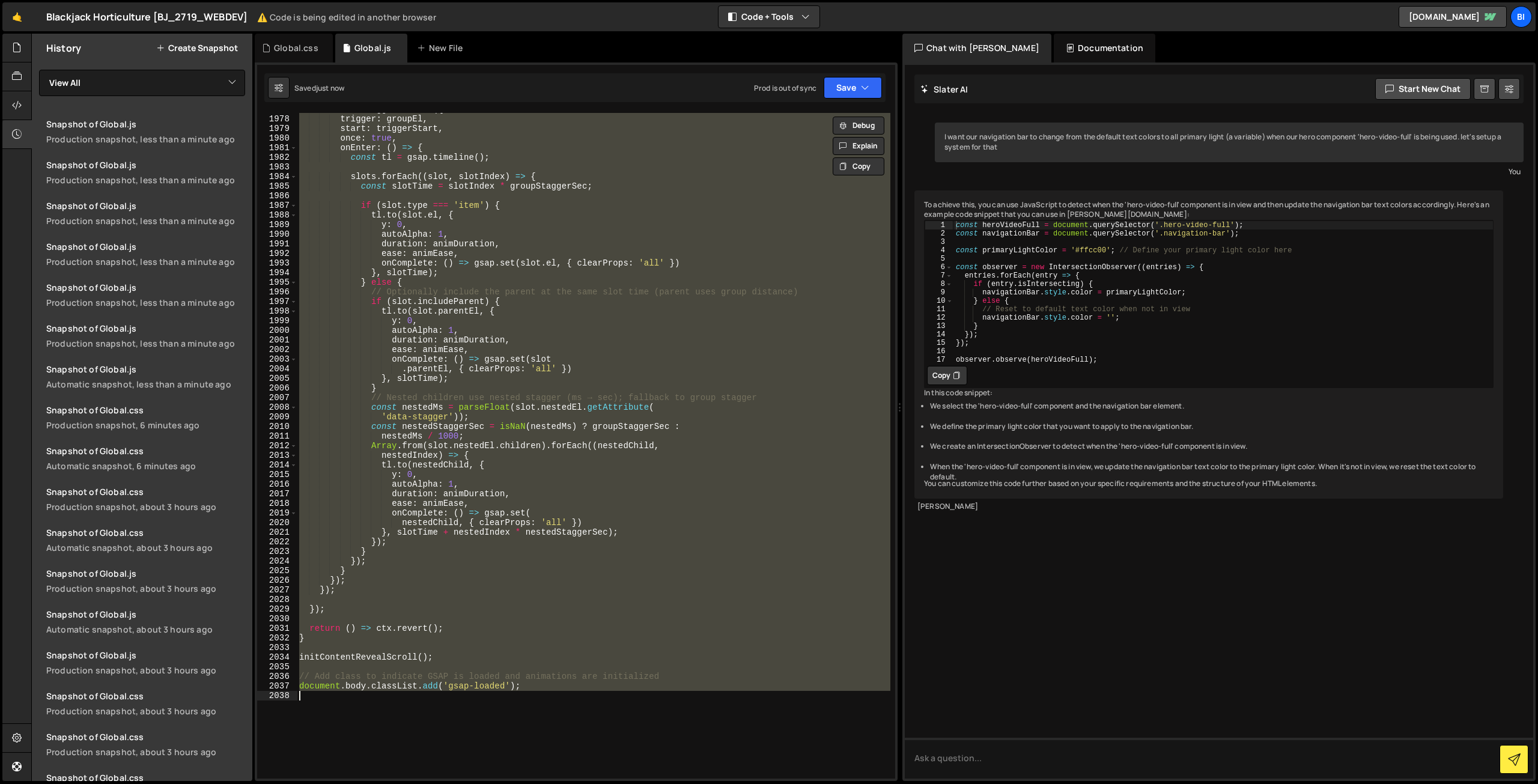
click at [577, 265] on div "ScrollTrigger . create ({ trigger : groupEl , start : triggerStart , once : tru…" at bounding box center [593, 446] width 594 height 666
type textarea "onComplete: () => gsap.set(slot.el, { clearProps: 'all' })"
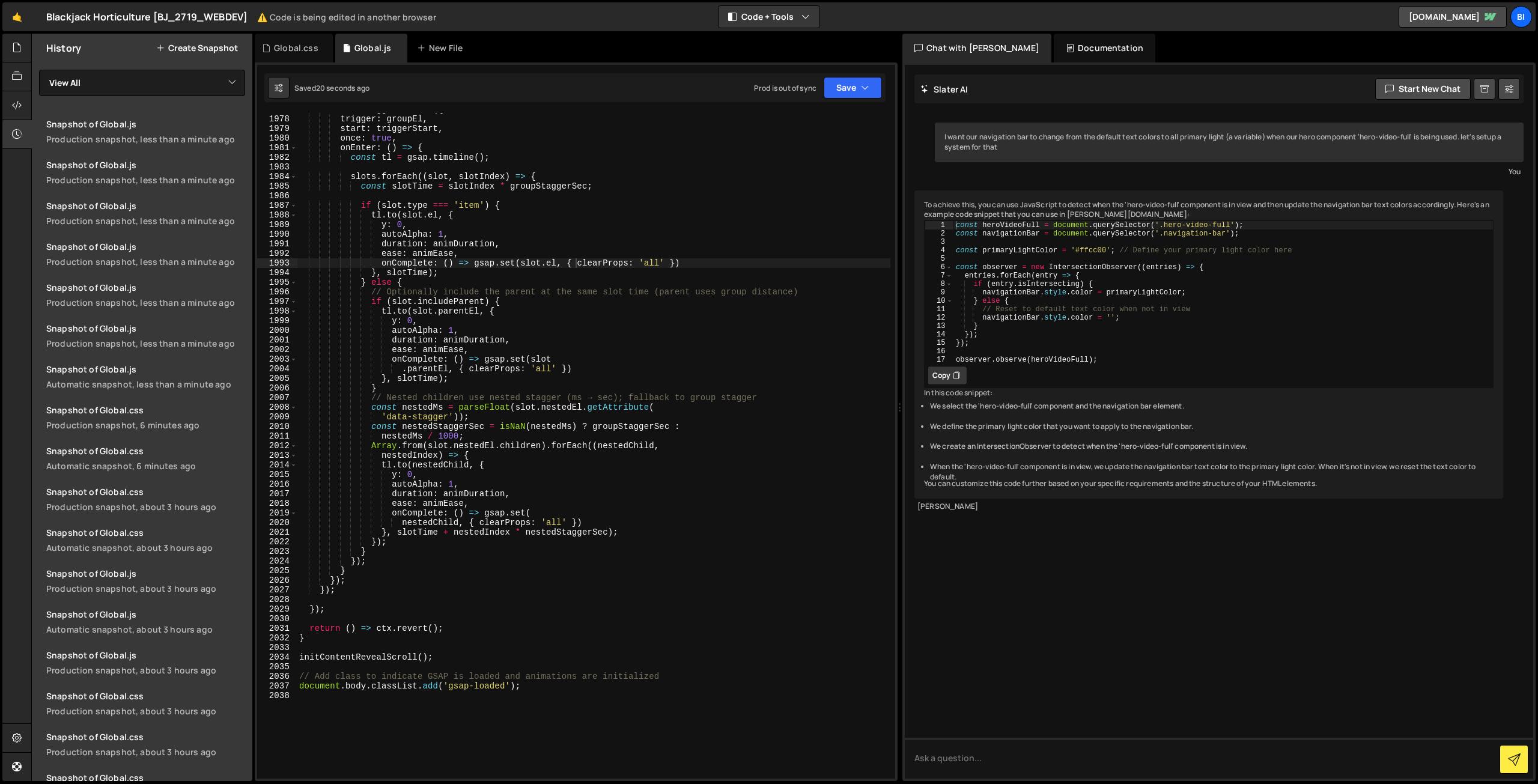
drag, startPoint x: 597, startPoint y: 195, endPoint x: 727, endPoint y: 128, distance: 146.2
click at [597, 195] on div "ScrollTrigger . create ({ trigger : groupEl , start : triggerStart , once : tru…" at bounding box center [593, 447] width 594 height 685
click at [878, 84] on button "Save" at bounding box center [852, 87] width 58 height 22
click at [833, 154] on div "Save to Production S" at bounding box center [812, 156] width 125 height 12
click at [463, 381] on div "ScrollTrigger . create ({ trigger : groupEl , start : triggerStart , once : tru…" at bounding box center [593, 447] width 594 height 685
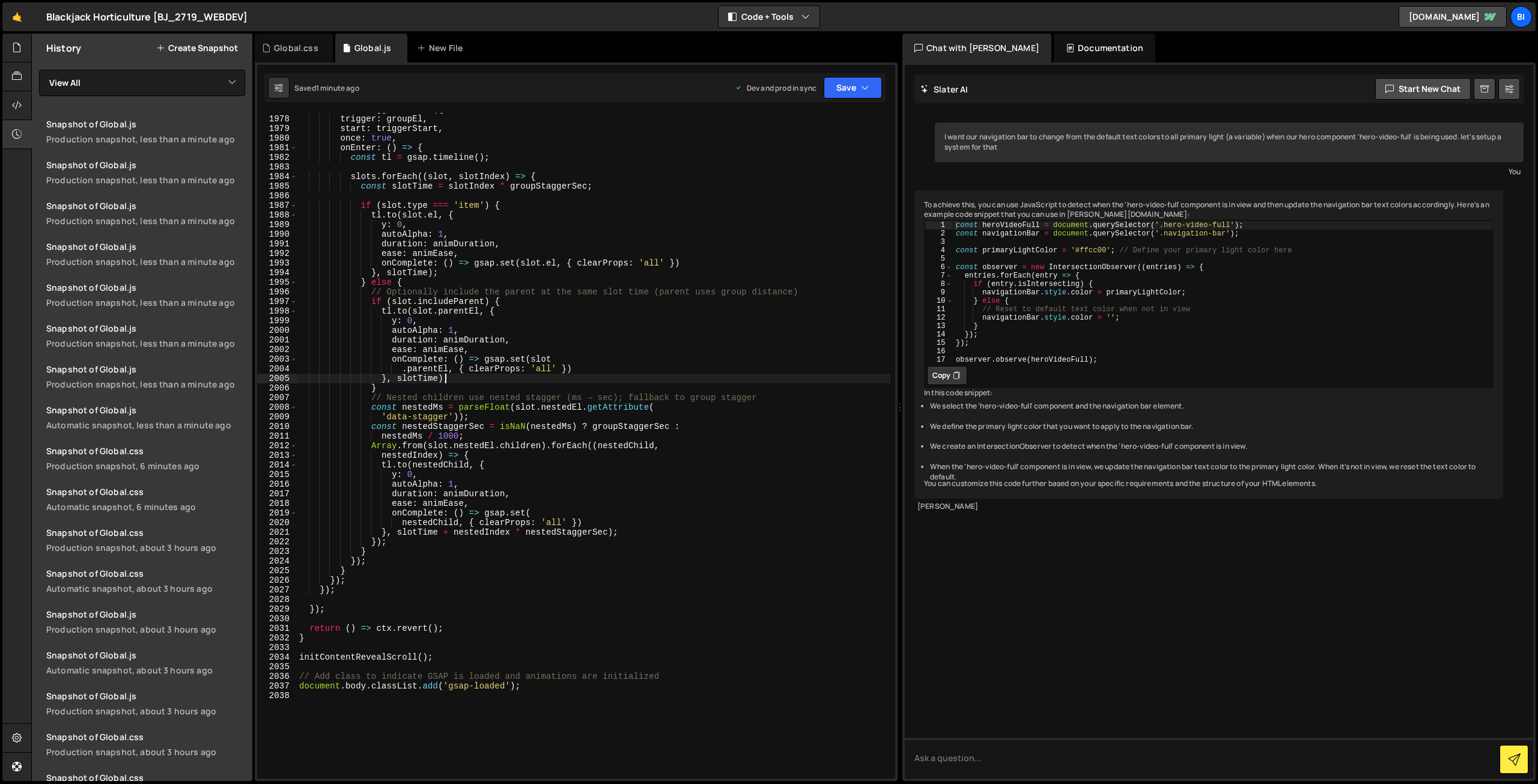
type textarea "document.body.classList.add('gsap-loaded');"
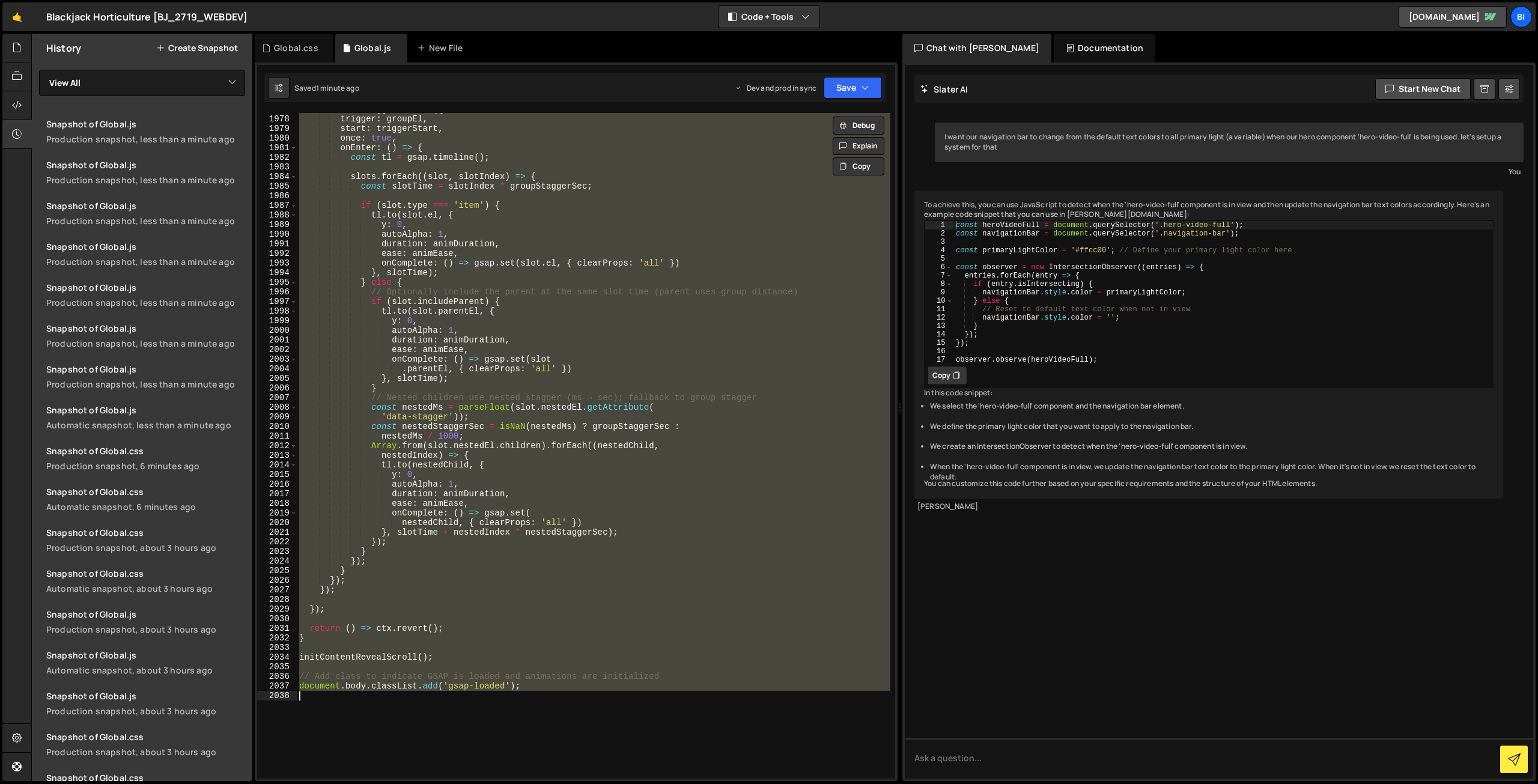
paste textarea
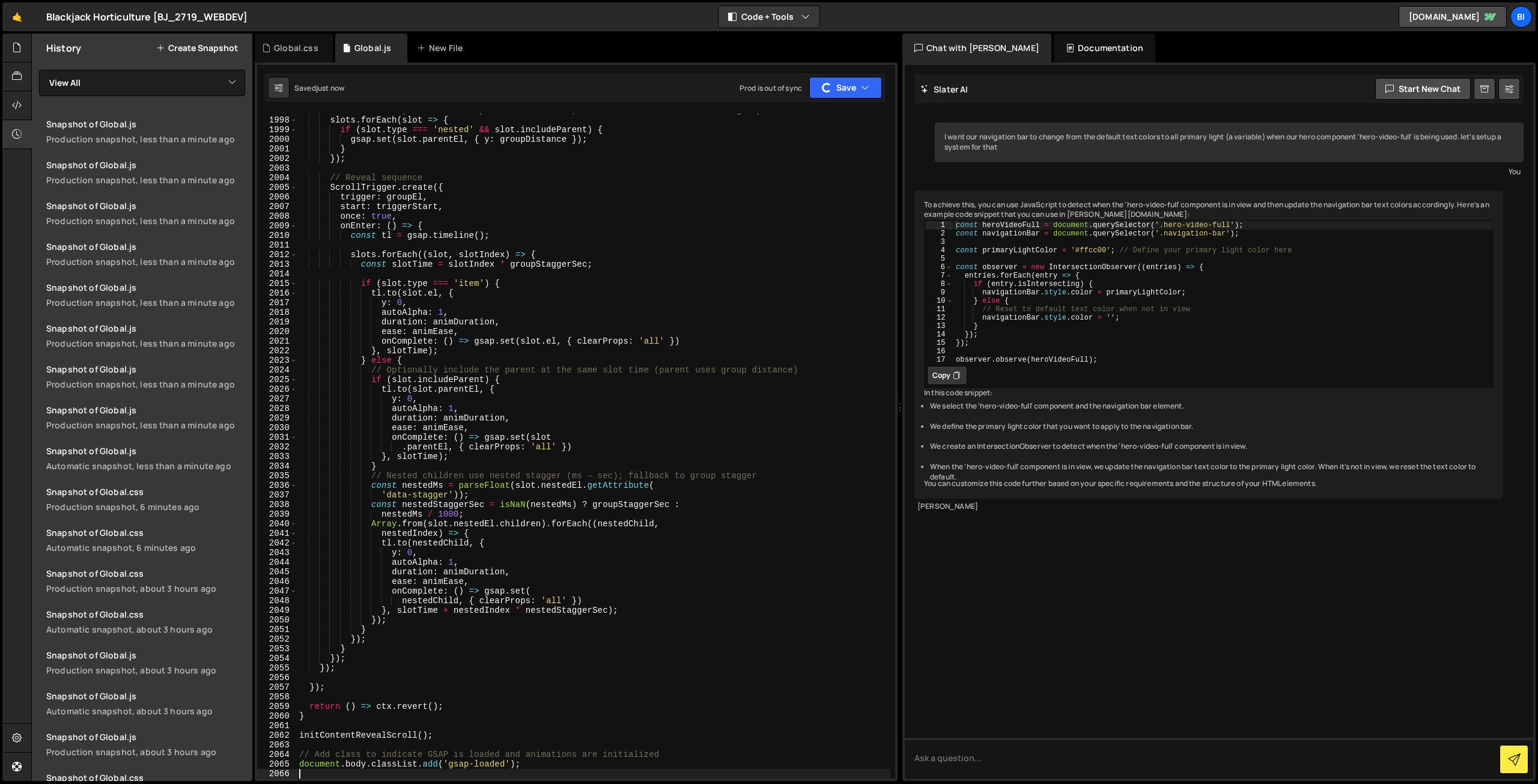
click at [572, 183] on div "// Extra safety: if a nested parent is included, re-assert its distance to the …" at bounding box center [593, 448] width 594 height 685
click at [686, 375] on div "// Extra safety: if a nested parent is included, re-assert its distance to the …" at bounding box center [593, 448] width 594 height 685
type textarea "if (slot.includeParent) {"
drag, startPoint x: 310, startPoint y: 49, endPoint x: 361, endPoint y: 118, distance: 85.8
click at [309, 49] on div "Global.css" at bounding box center [296, 48] width 44 height 12
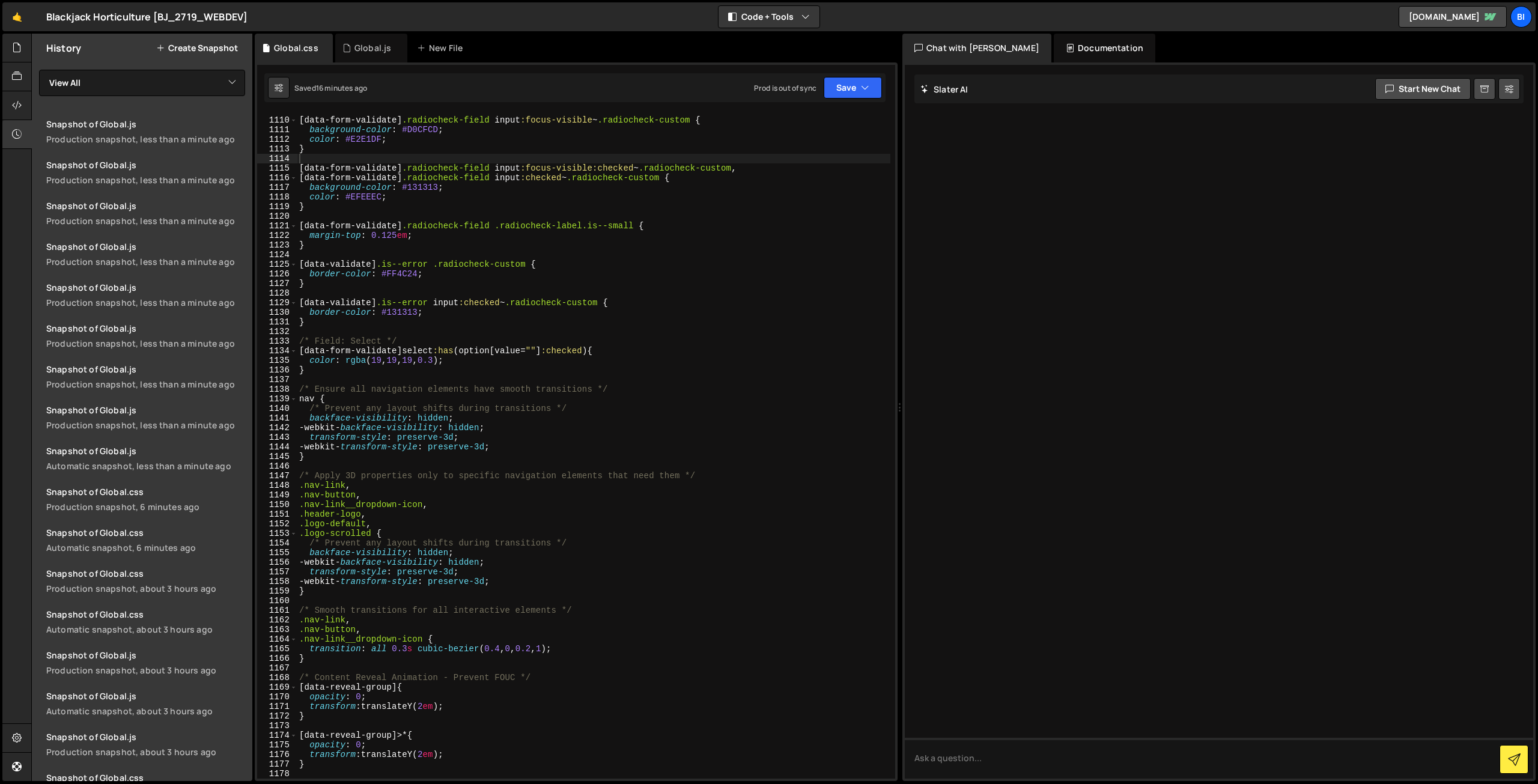
click at [565, 294] on div "/* Field: Custom Radio or Checkbox */ [ data-form-validate ] .radiocheck-field …" at bounding box center [593, 448] width 594 height 685
type textarea "}"
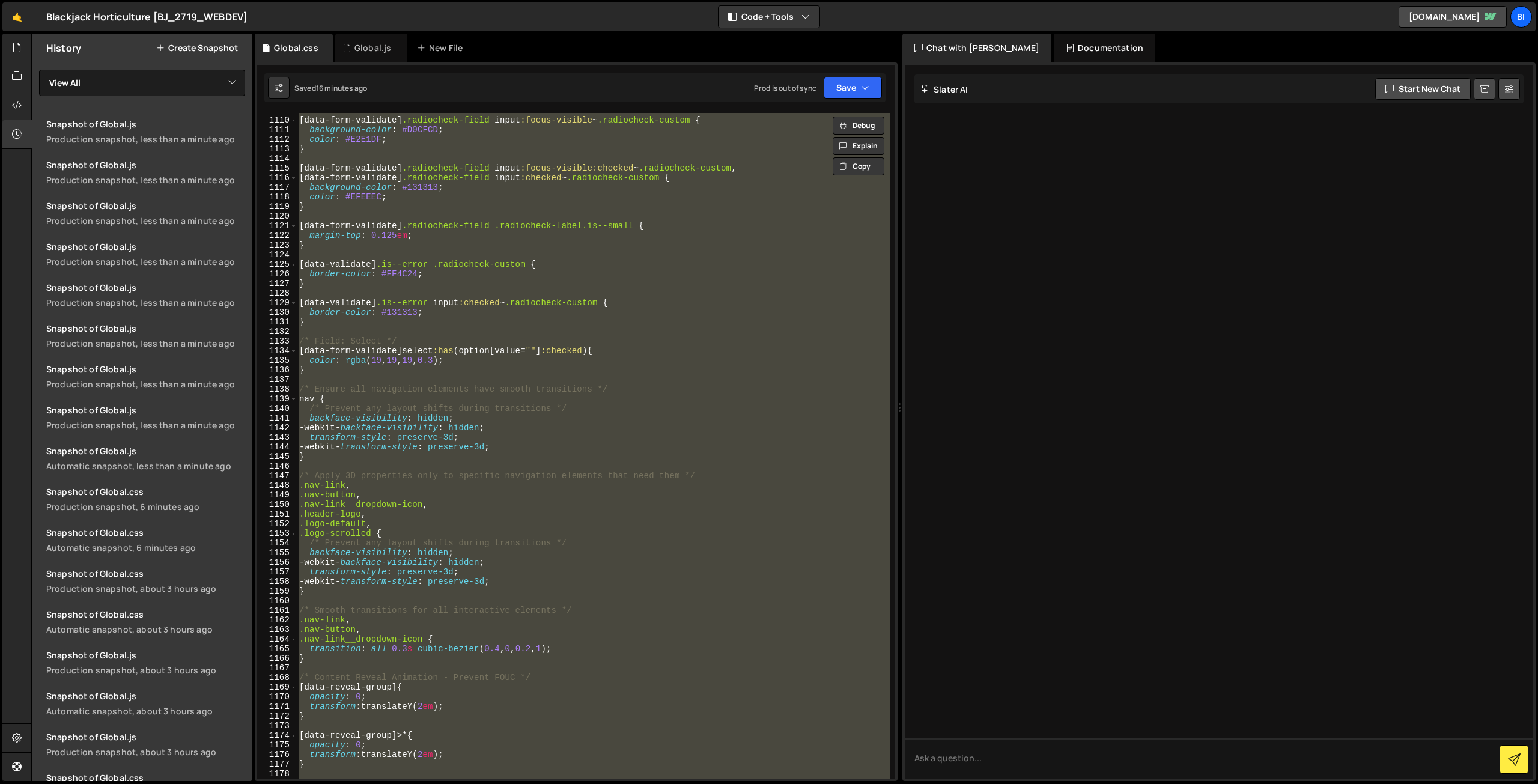
paste textarea
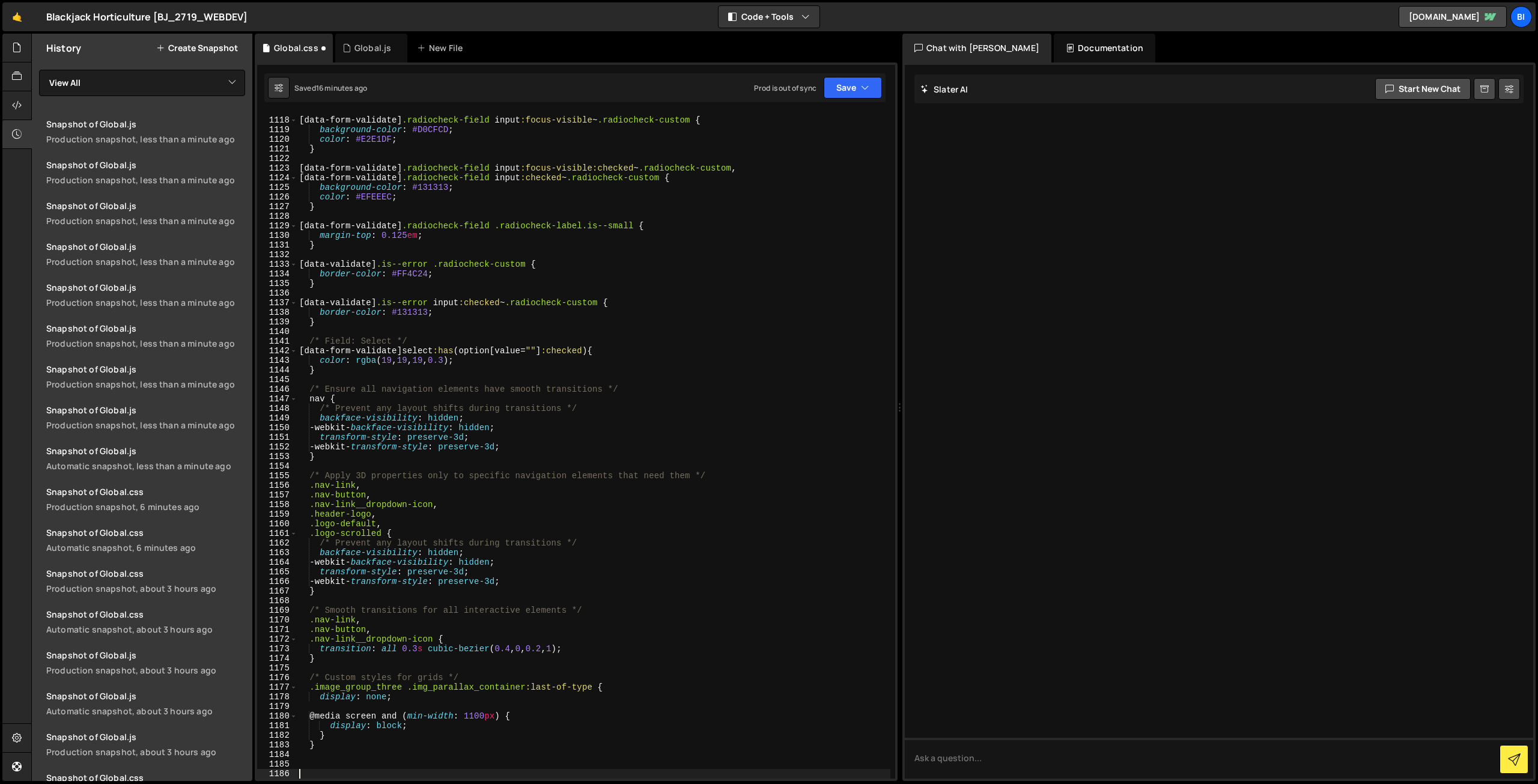
scroll to position [10735, 0]
click at [569, 291] on div "/* Field: Custom Radio or Checkbox */ [ data-form-validate ] .radiocheck-field …" at bounding box center [593, 448] width 594 height 685
type textarea "[data-validate].is--error input:checked~.radiocheck-custom {"
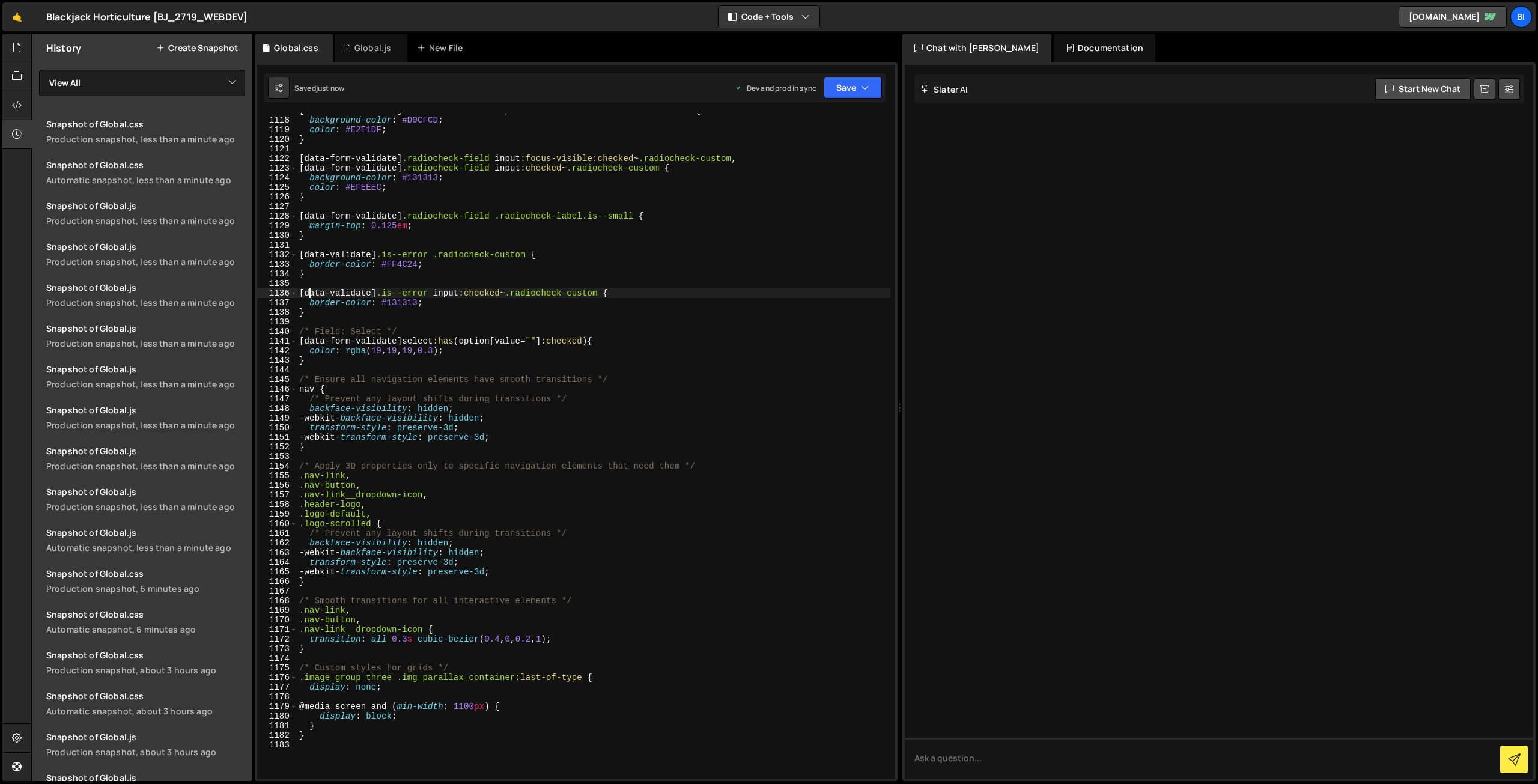
click at [398, 144] on div "[ data-form-validate ] .radiocheck-field input :focus-visible ~ .radiocheck-cus…" at bounding box center [593, 448] width 594 height 685
click at [381, 44] on div "Global.js" at bounding box center [373, 48] width 36 height 12
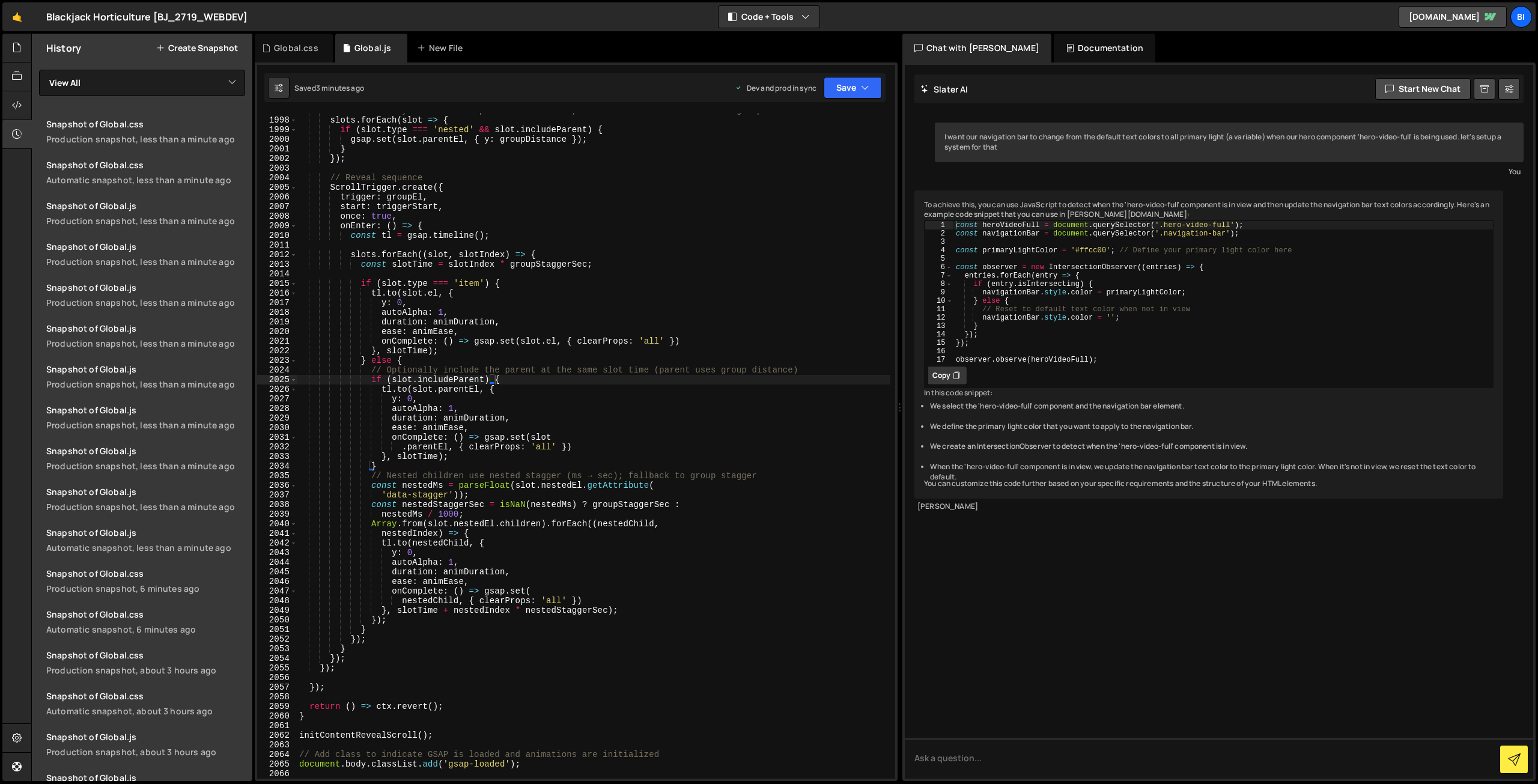
click at [480, 207] on div "// Extra safety: if a nested parent is included, re-assert its distance to the …" at bounding box center [593, 448] width 594 height 685
type textarea "document.body.classList.add('gsap-loaded');"
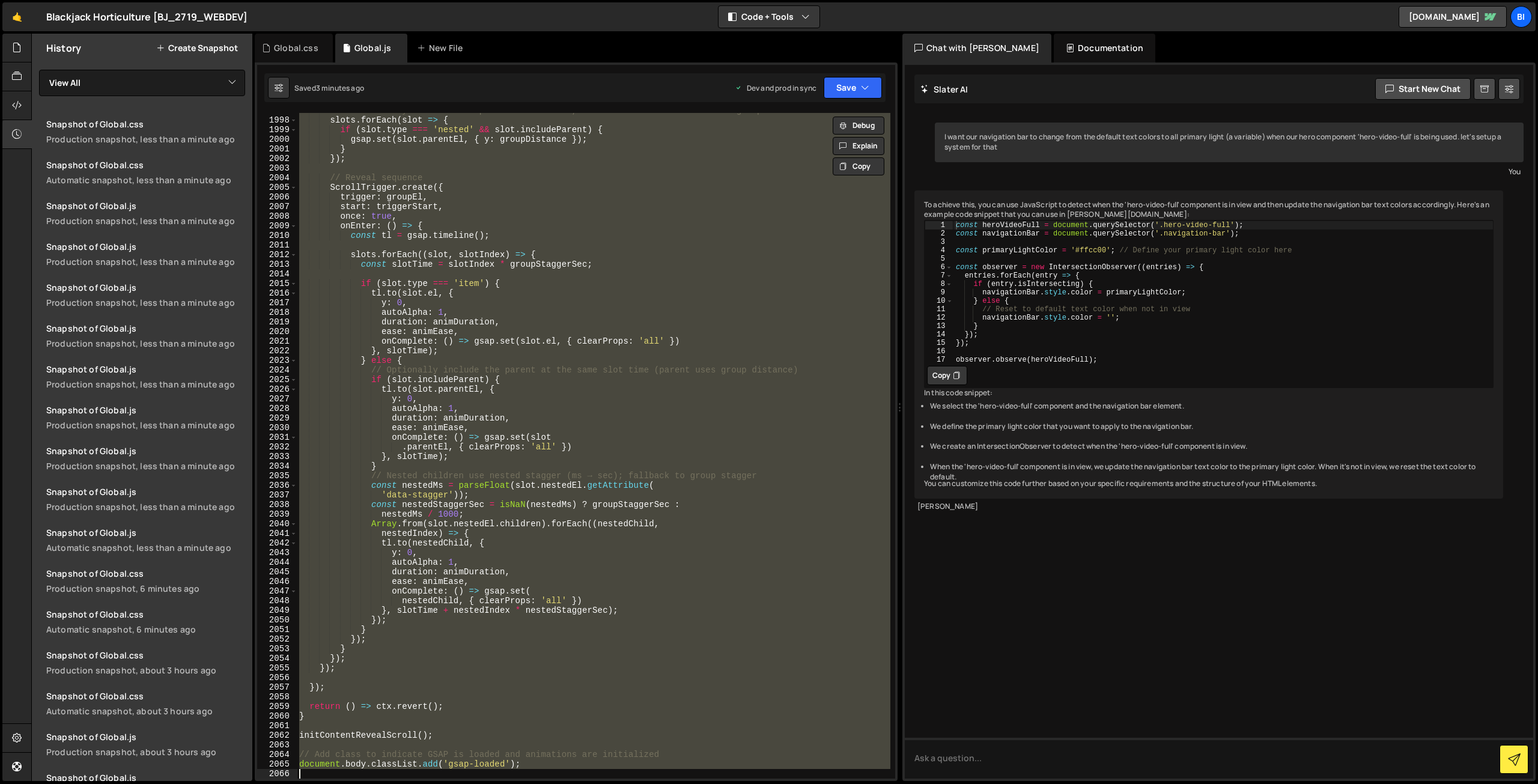
paste textarea
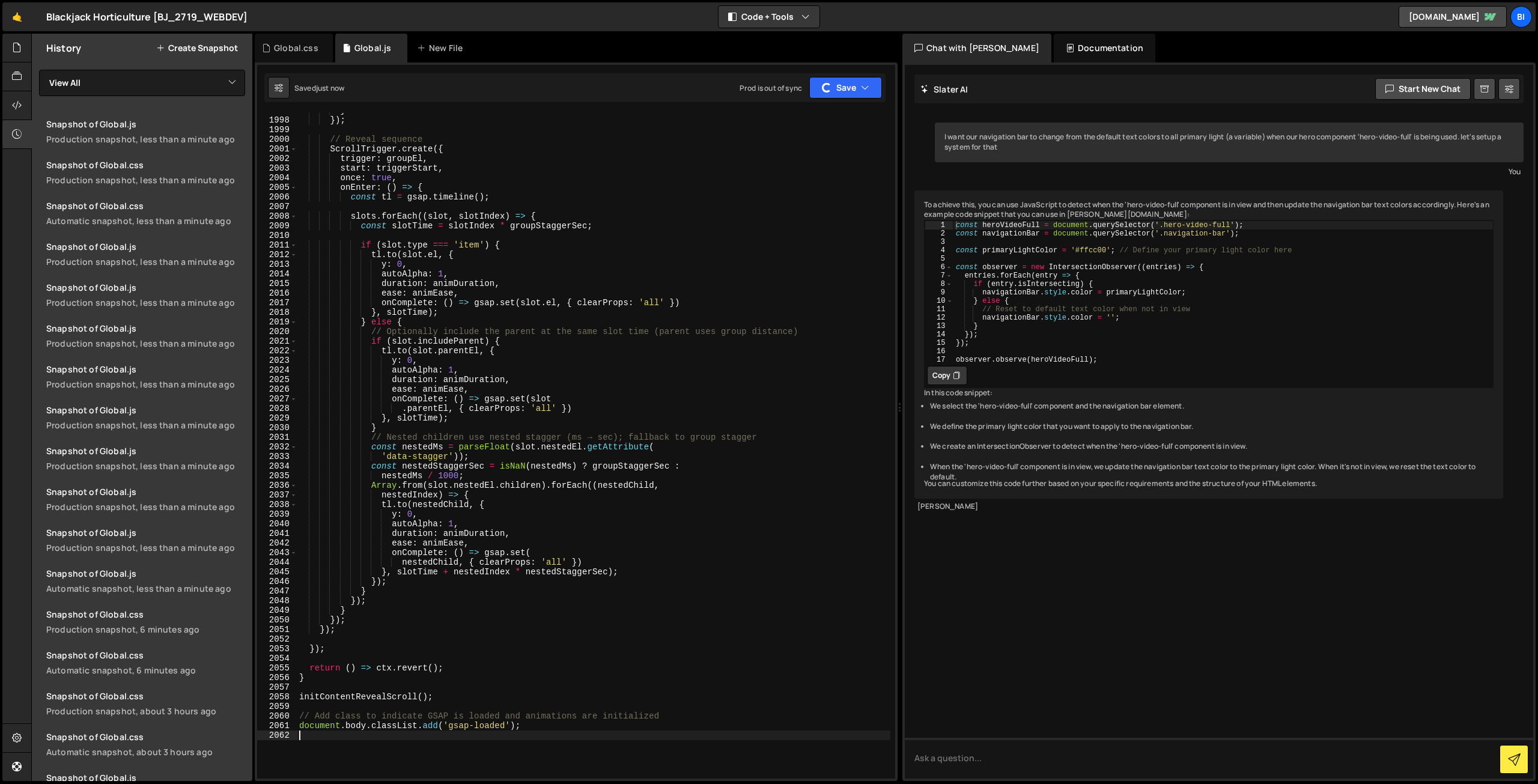
click at [570, 236] on div "} }) ; // Reveal sequence ScrollTrigger . create ({ trigger : groupEl , start :…" at bounding box center [593, 448] width 594 height 685
click at [551, 272] on div "} }) ; // Reveal sequence ScrollTrigger . create ({ trigger : groupEl , start :…" at bounding box center [593, 448] width 594 height 685
type textarea "autoAlpha: 1,"
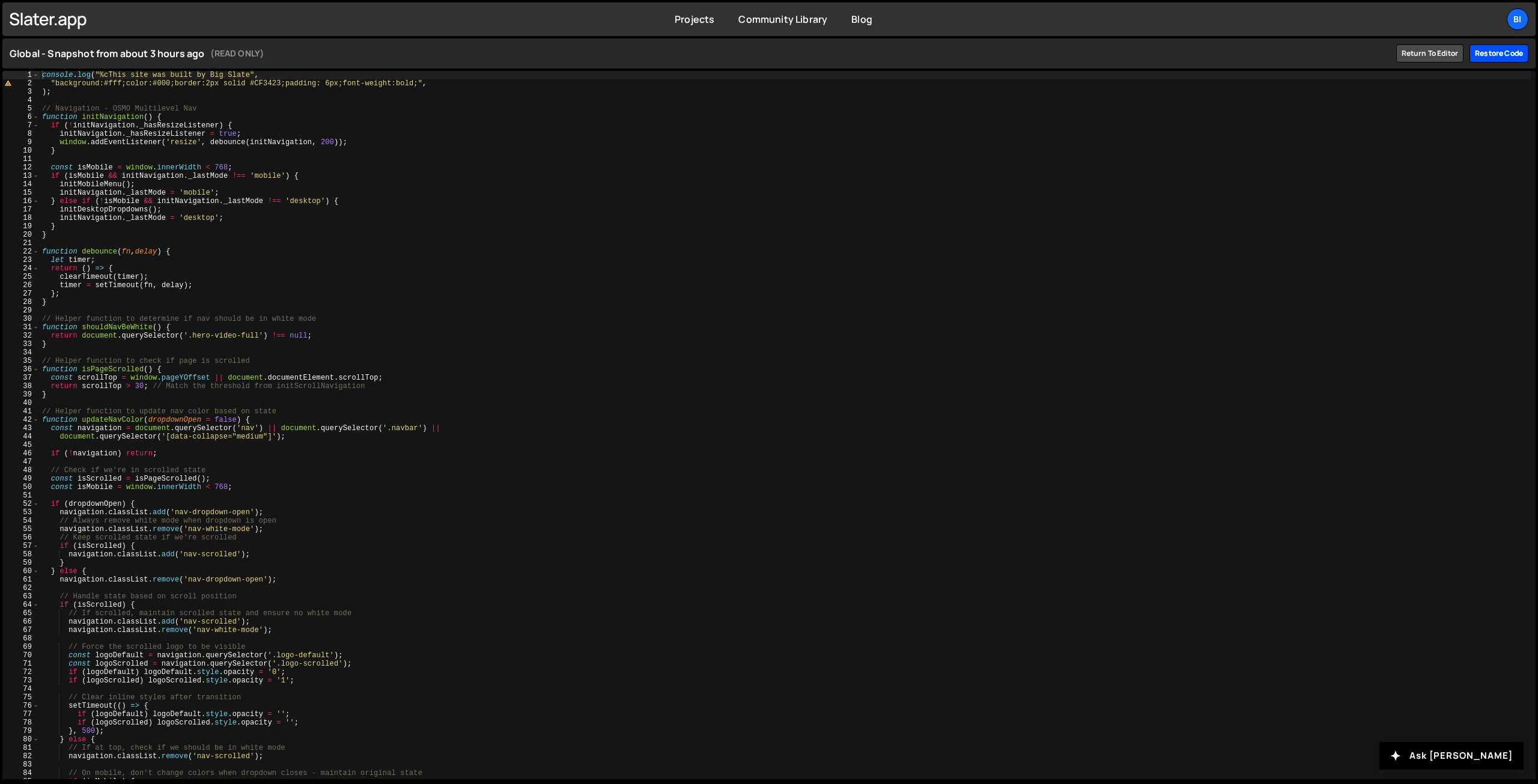
click at [1510, 48] on div "Restore code" at bounding box center [1499, 53] width 59 height 18
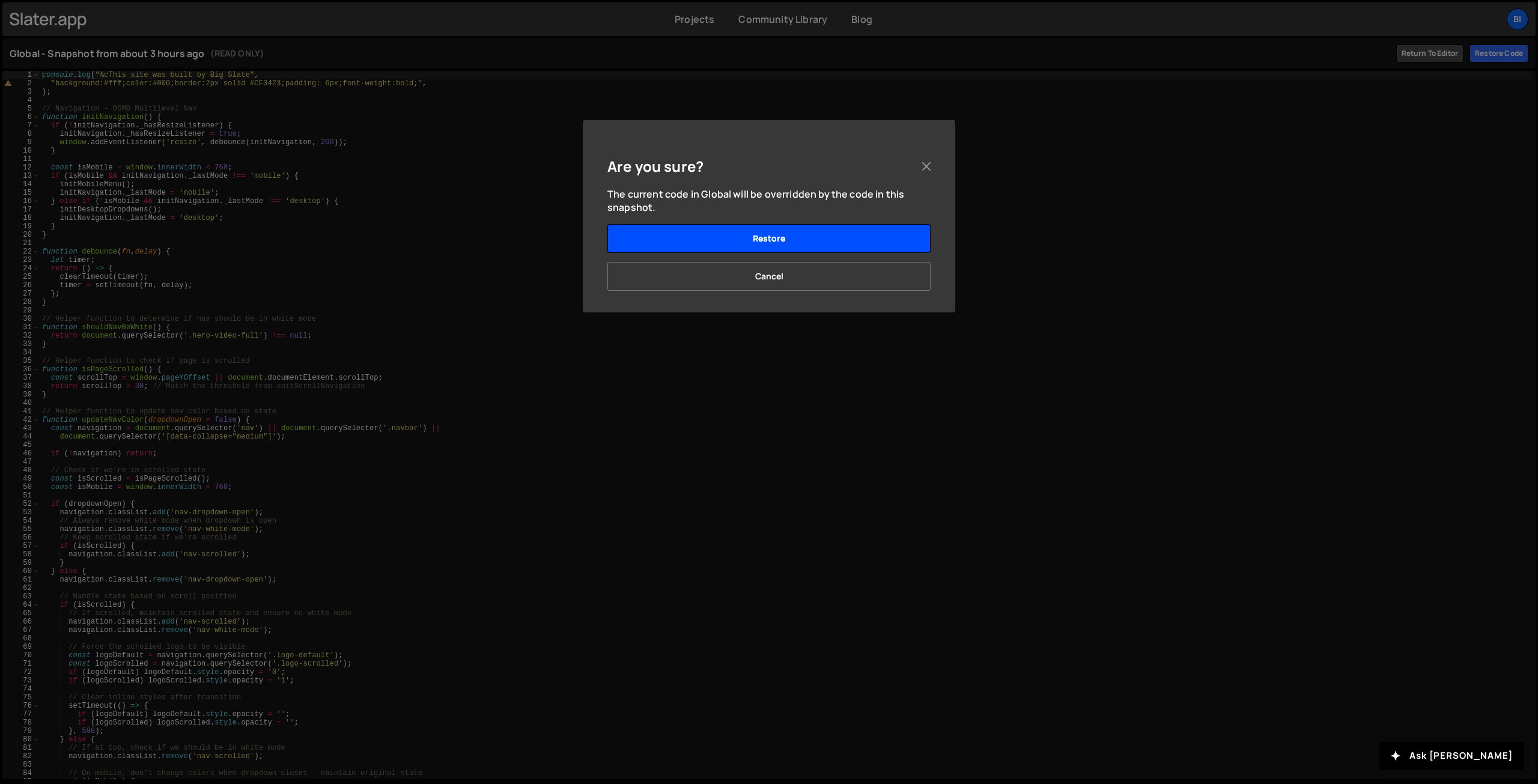
click at [805, 240] on button "Restore" at bounding box center [769, 238] width 323 height 29
